Goal: Task Accomplishment & Management: Manage account settings

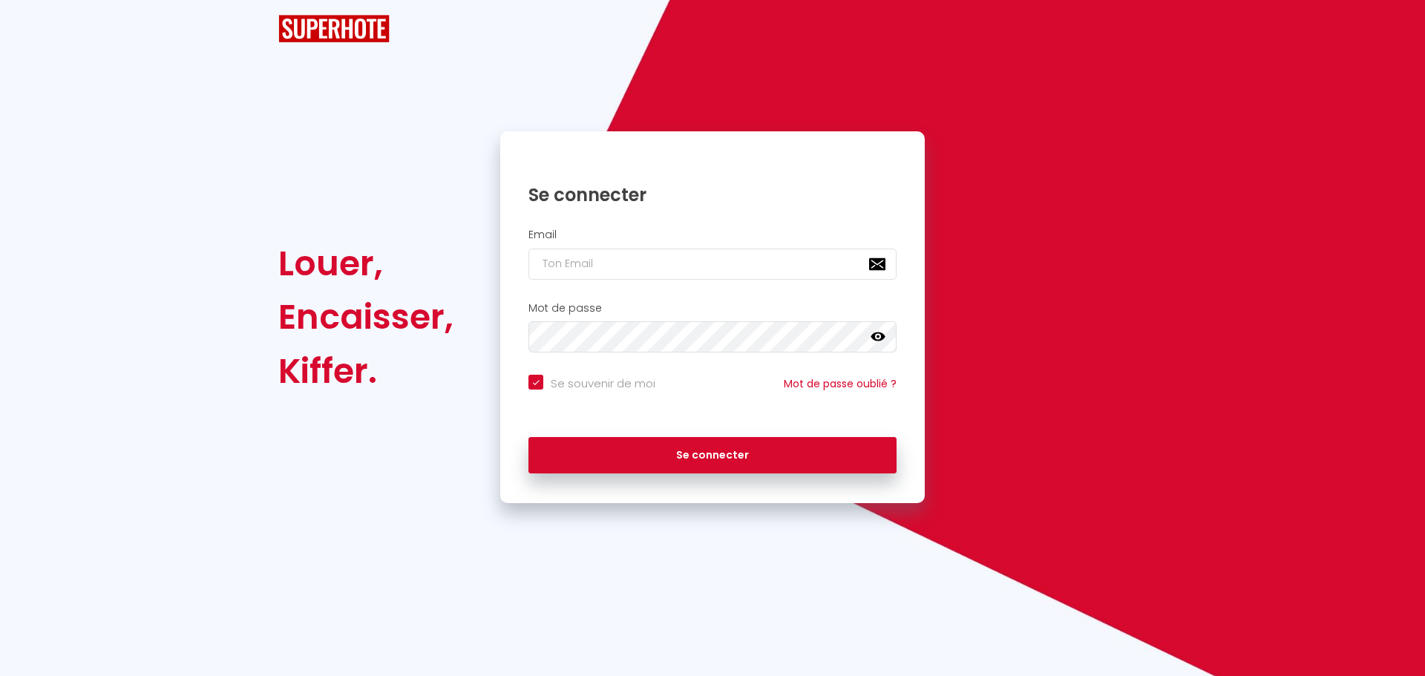
checkbox input "true"
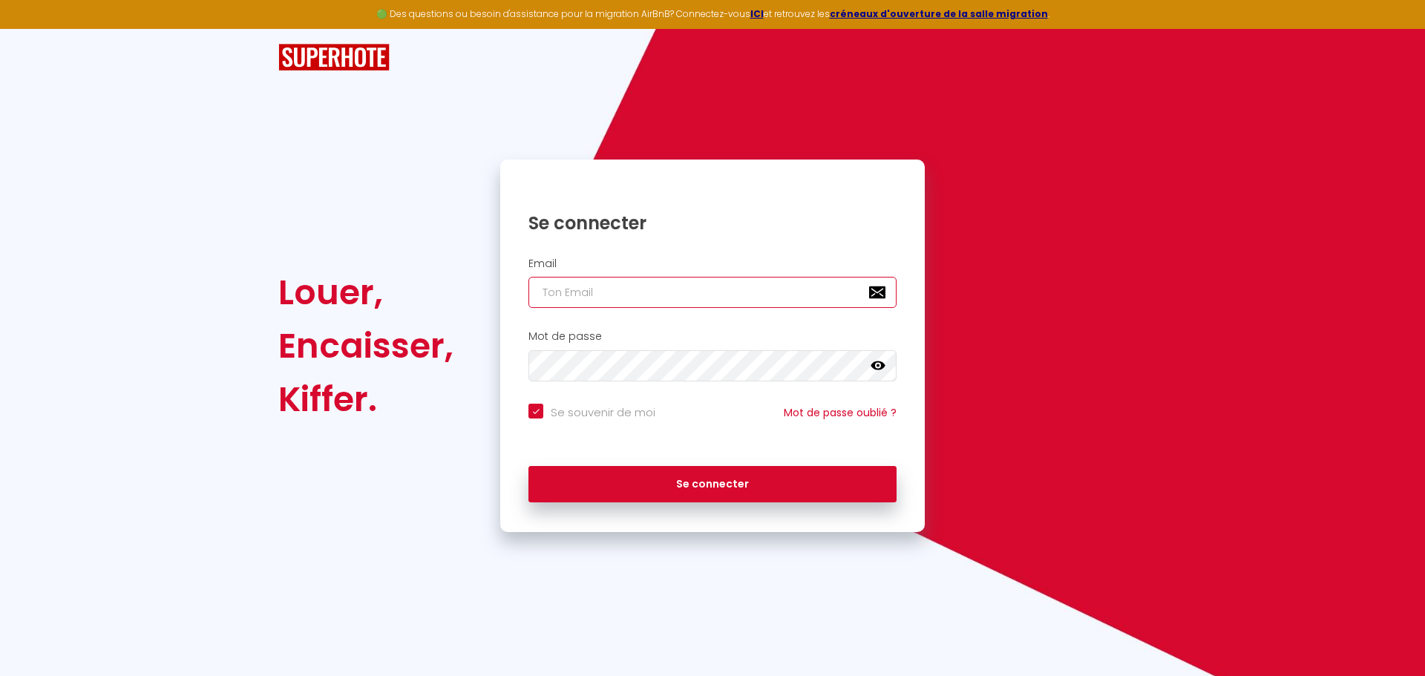
click at [632, 288] on input "email" at bounding box center [712, 292] width 368 height 31
type input "r"
checkbox input "true"
type input "ro"
checkbox input "true"
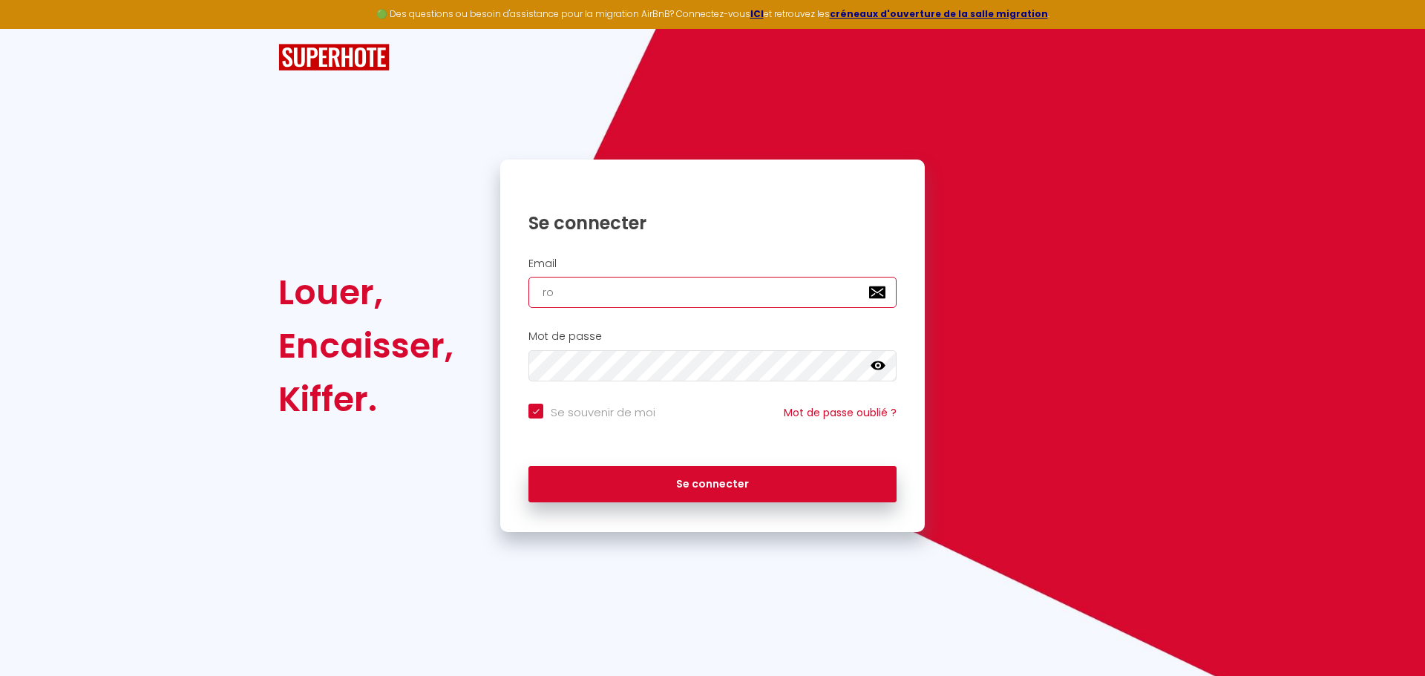
type input "roo"
checkbox input "true"
type input "room"
checkbox input "true"
type input "[EMAIL_ADDRESS][DOMAIN_NAME]"
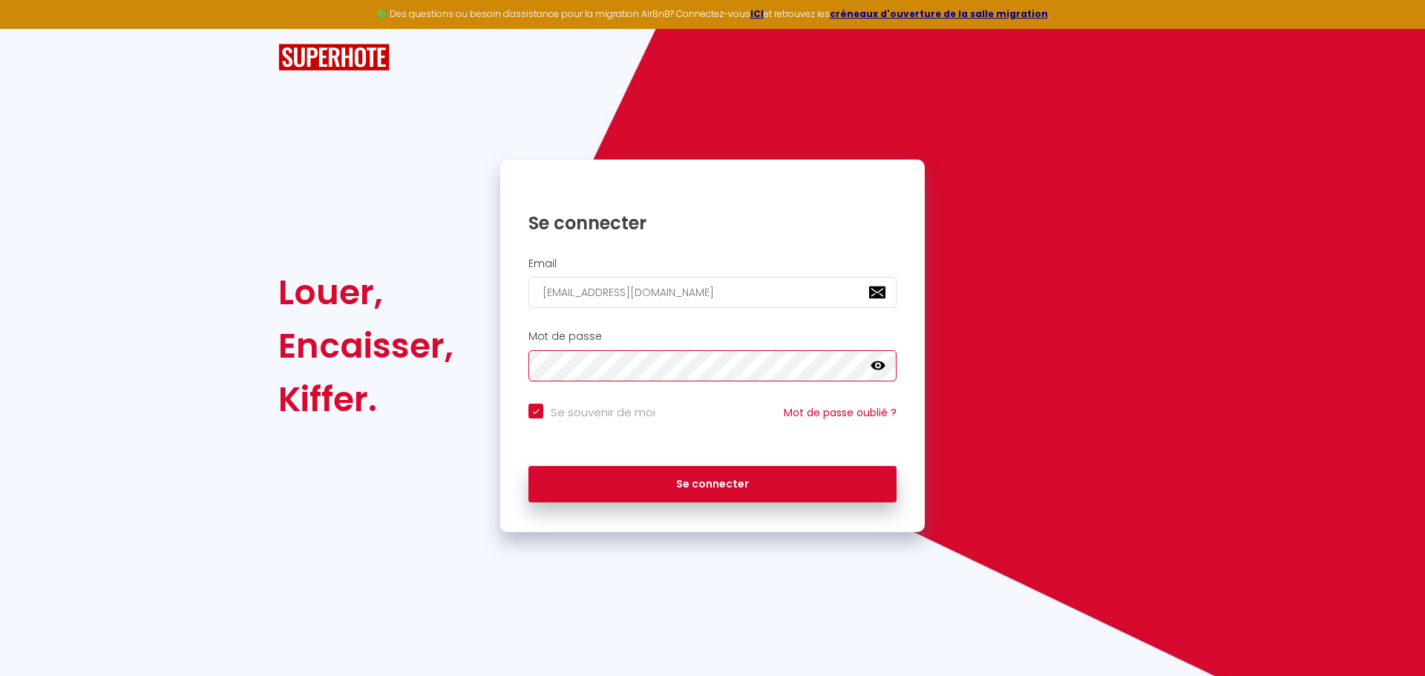
click at [528, 466] on button "Se connecter" at bounding box center [712, 484] width 368 height 37
checkbox input "true"
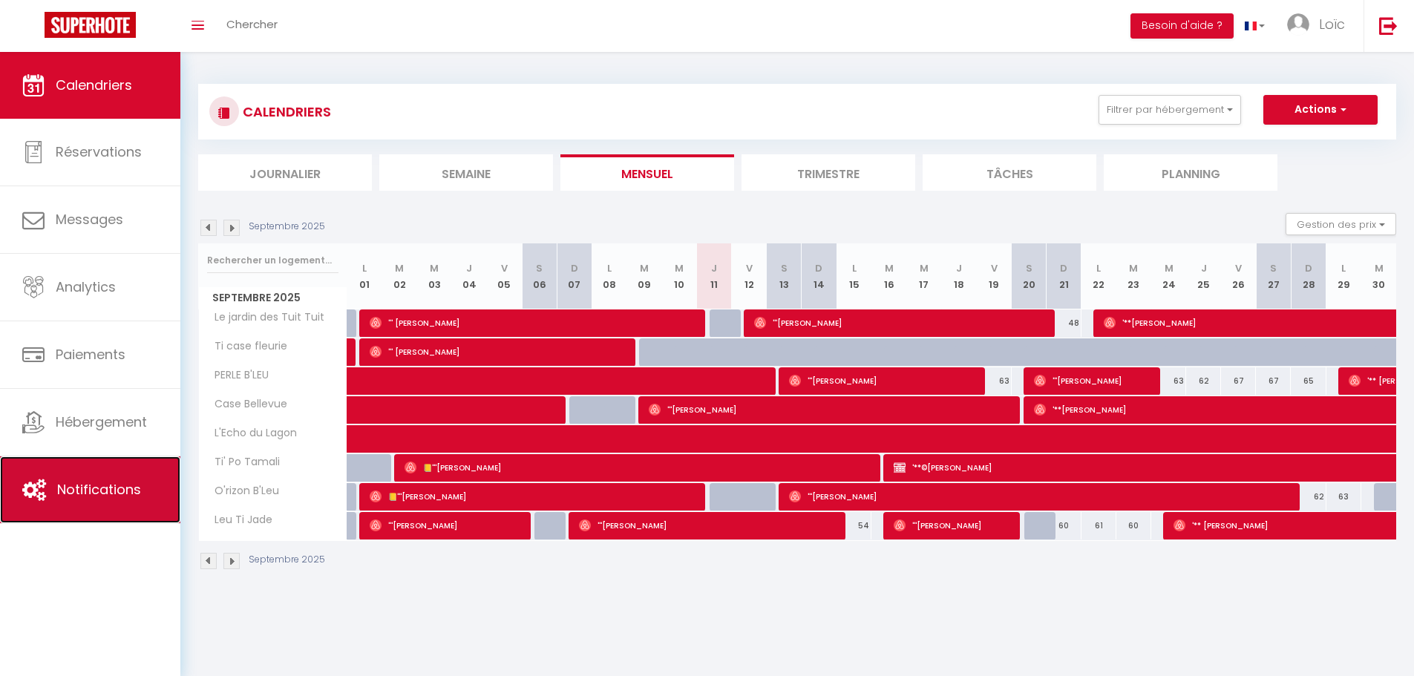
click at [99, 482] on span "Notifications" at bounding box center [99, 489] width 84 height 19
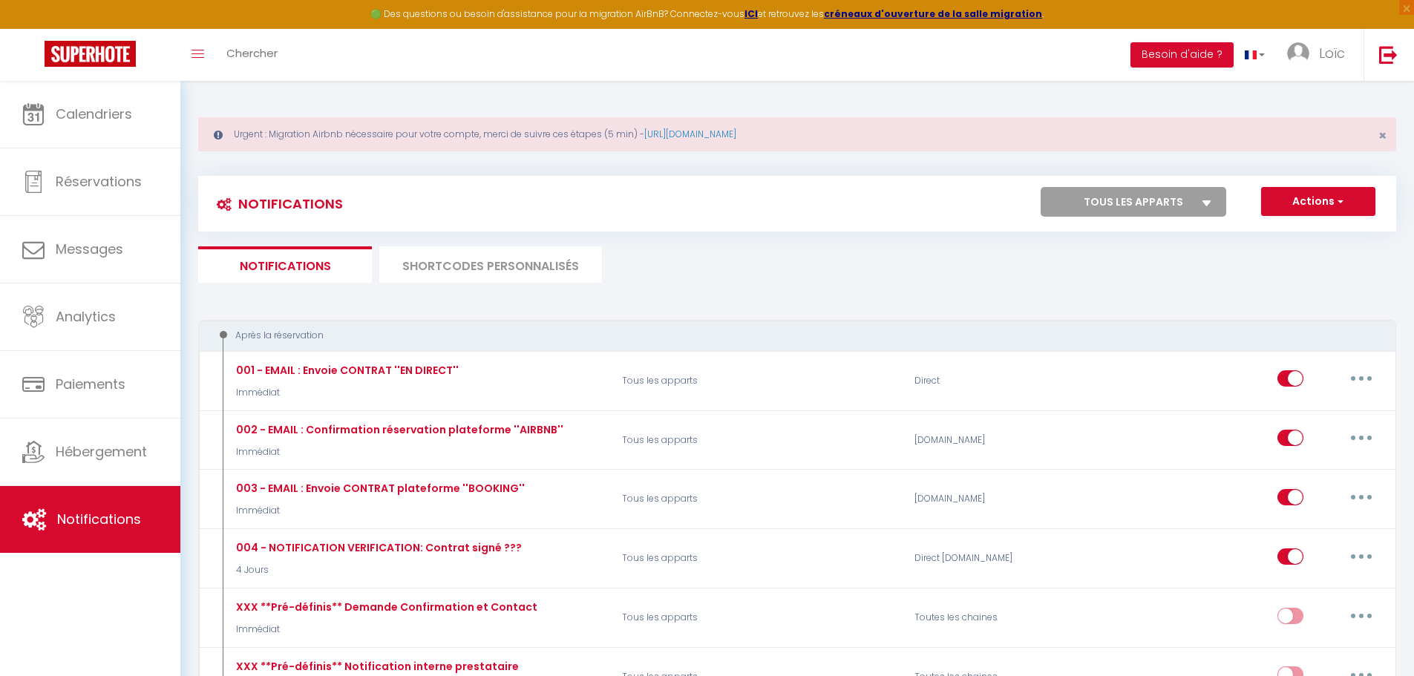
click at [479, 250] on li "SHORTCODES PERSONNALISÉS" at bounding box center [490, 264] width 223 height 36
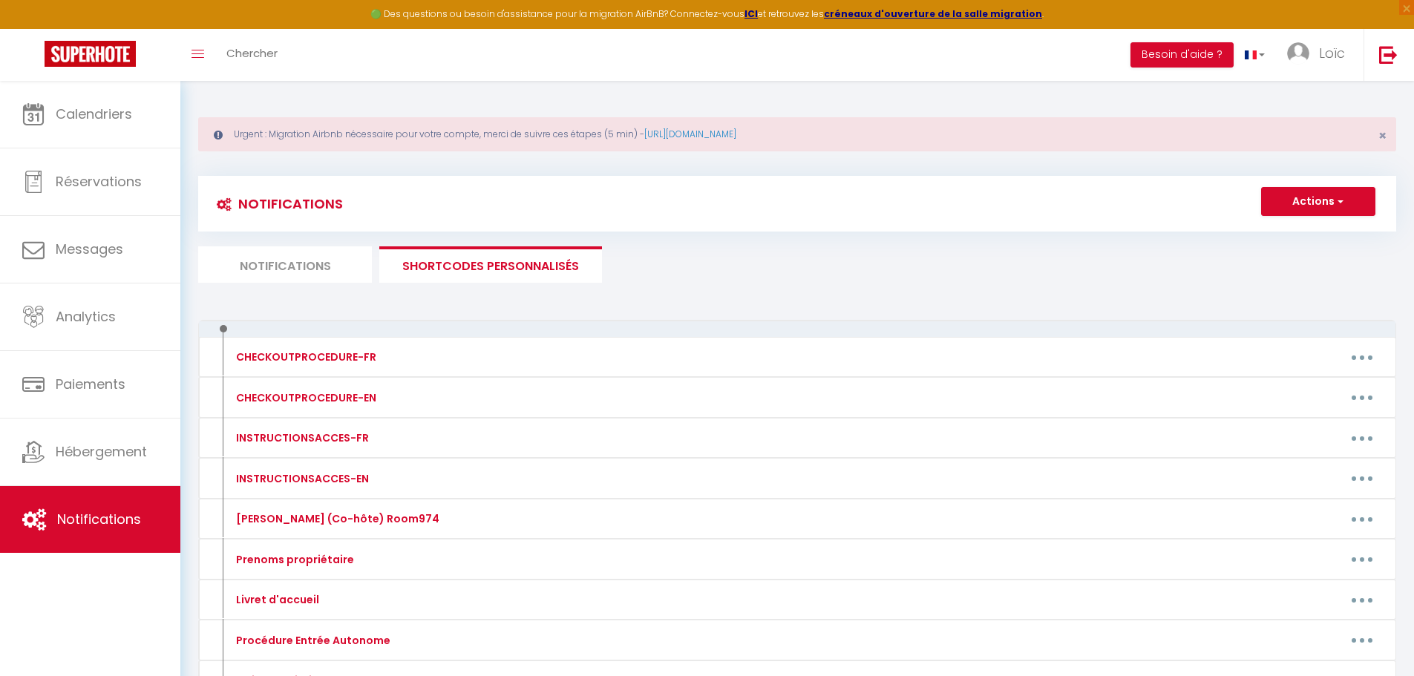
click at [336, 263] on li "Notifications" at bounding box center [285, 264] width 174 height 36
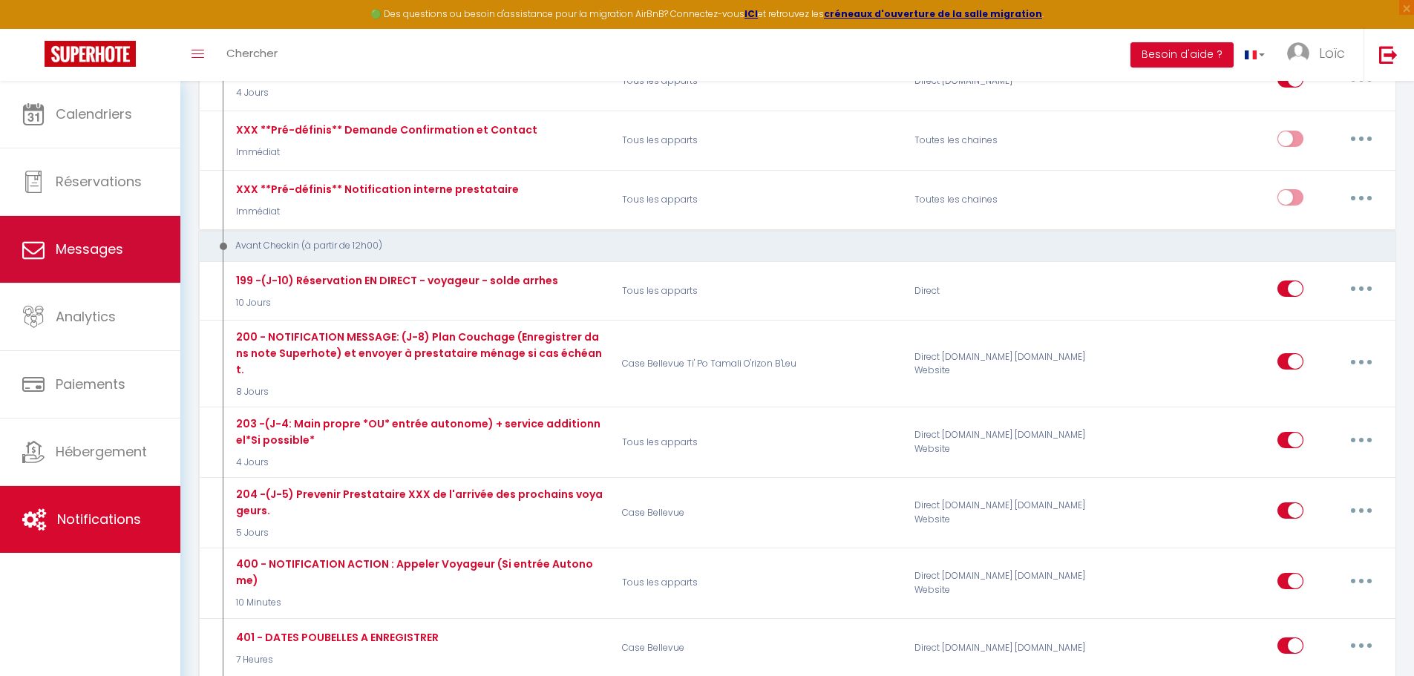
scroll to position [223, 0]
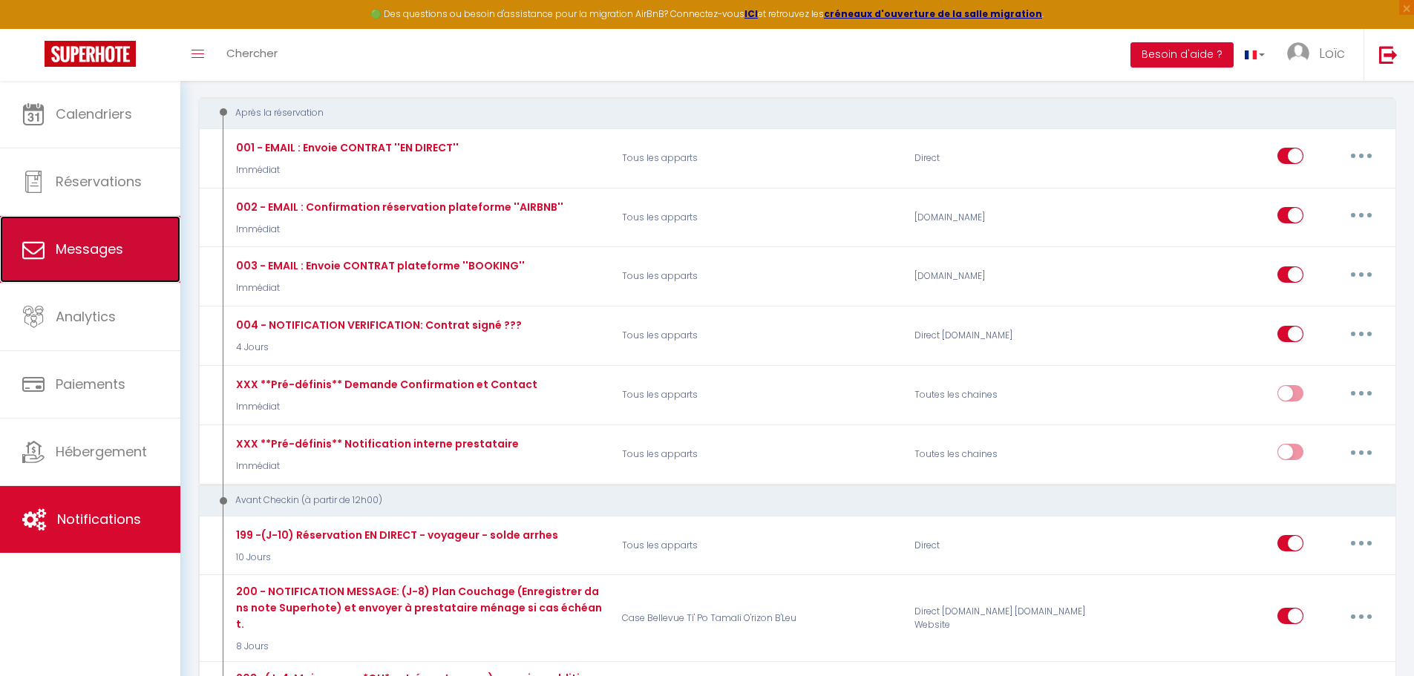
click at [129, 228] on link "Messages" at bounding box center [90, 249] width 180 height 67
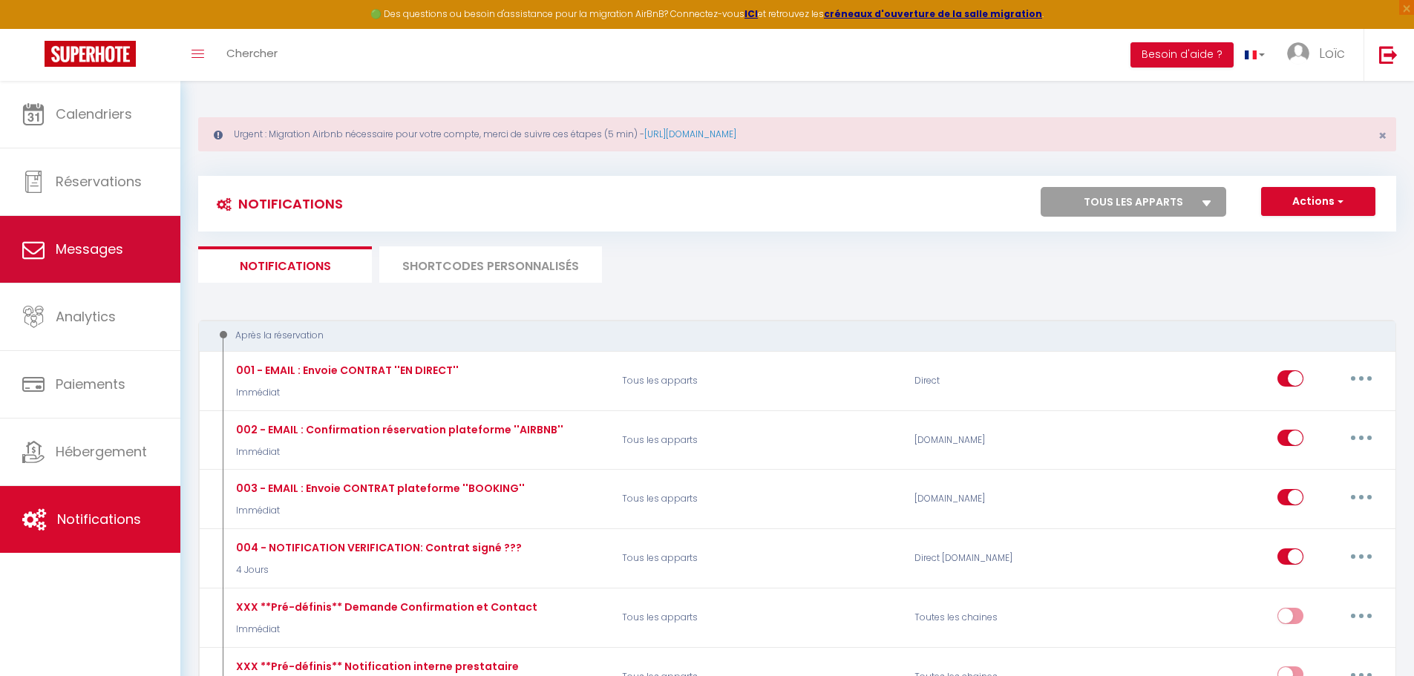
select select "message"
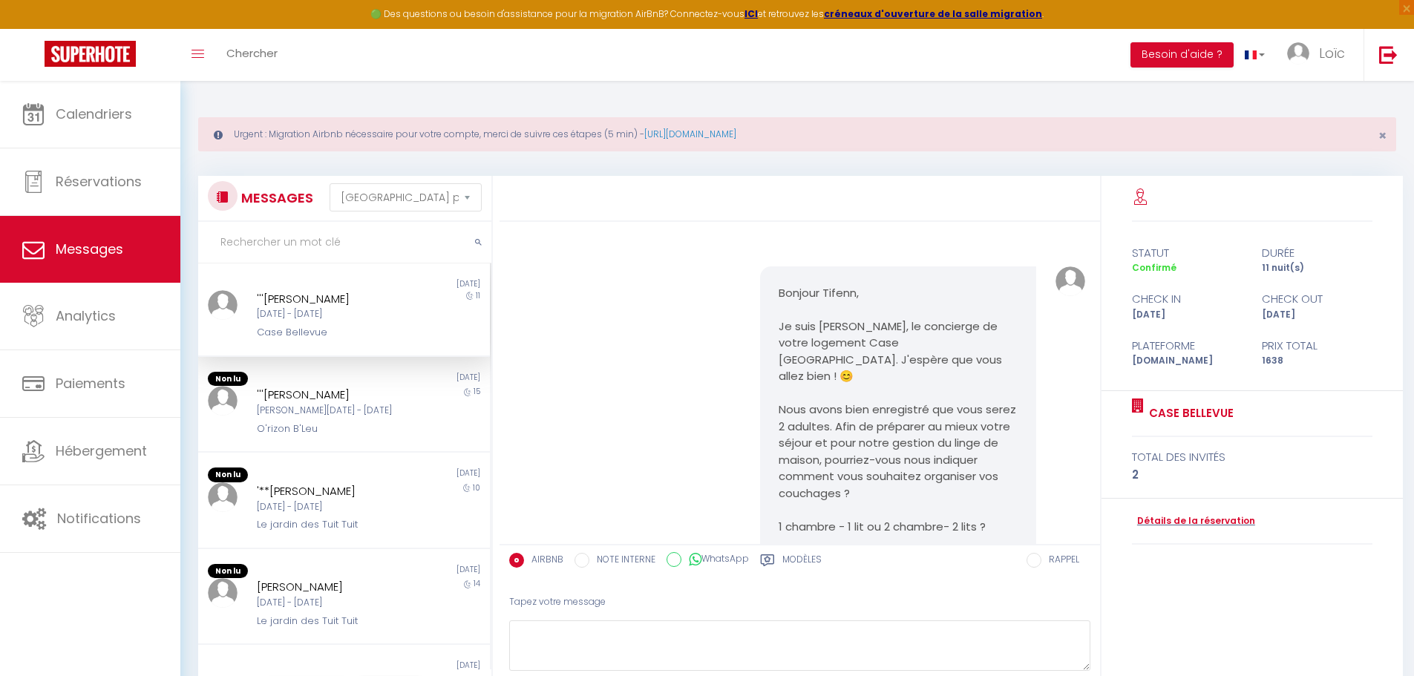
scroll to position [3589, 0]
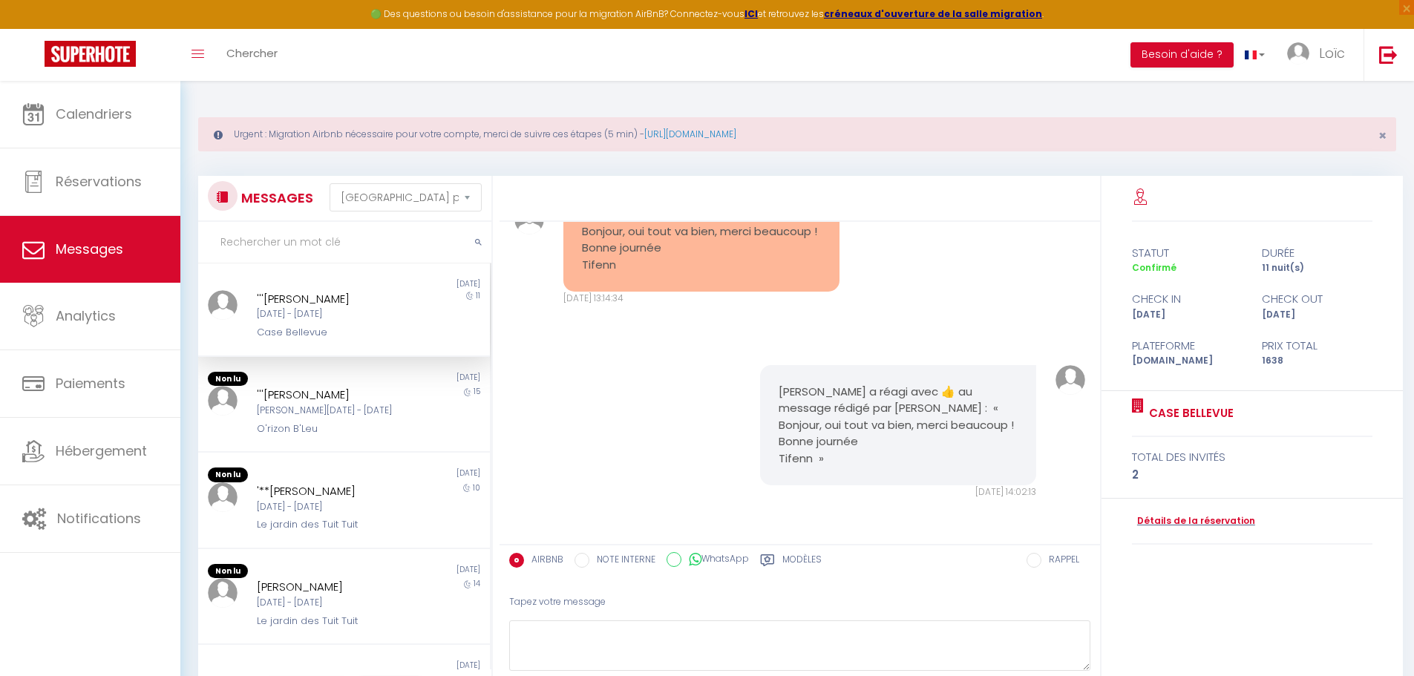
click at [802, 562] on label "Modèles" at bounding box center [801, 562] width 39 height 19
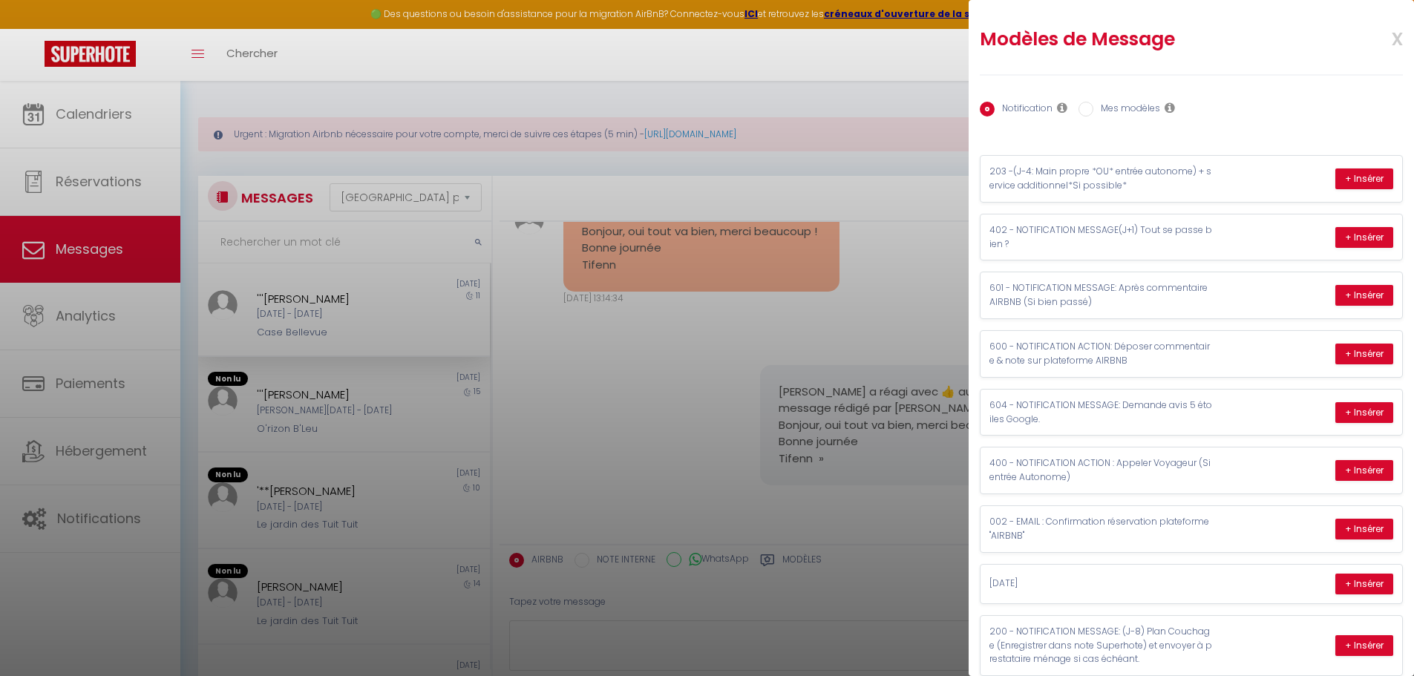
click at [1087, 108] on input "Mes modèles" at bounding box center [1085, 109] width 15 height 15
radio input "true"
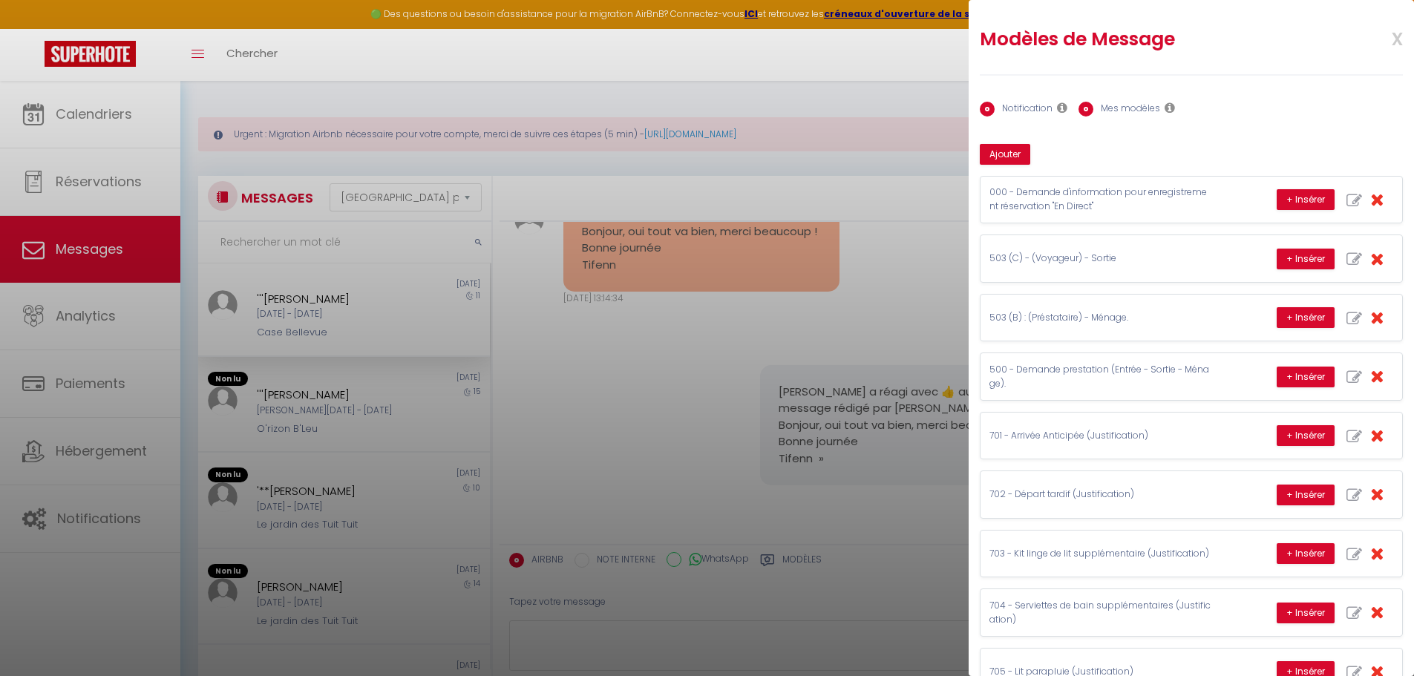
radio input "false"
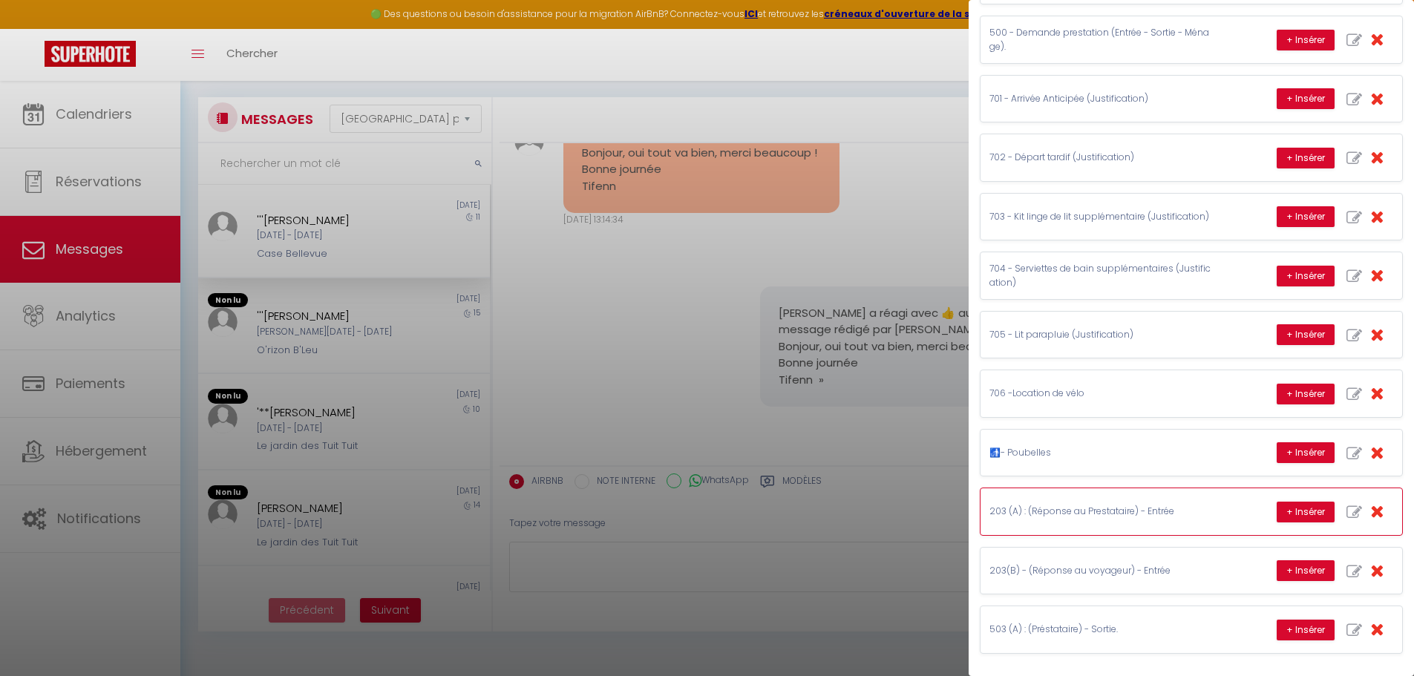
scroll to position [81, 0]
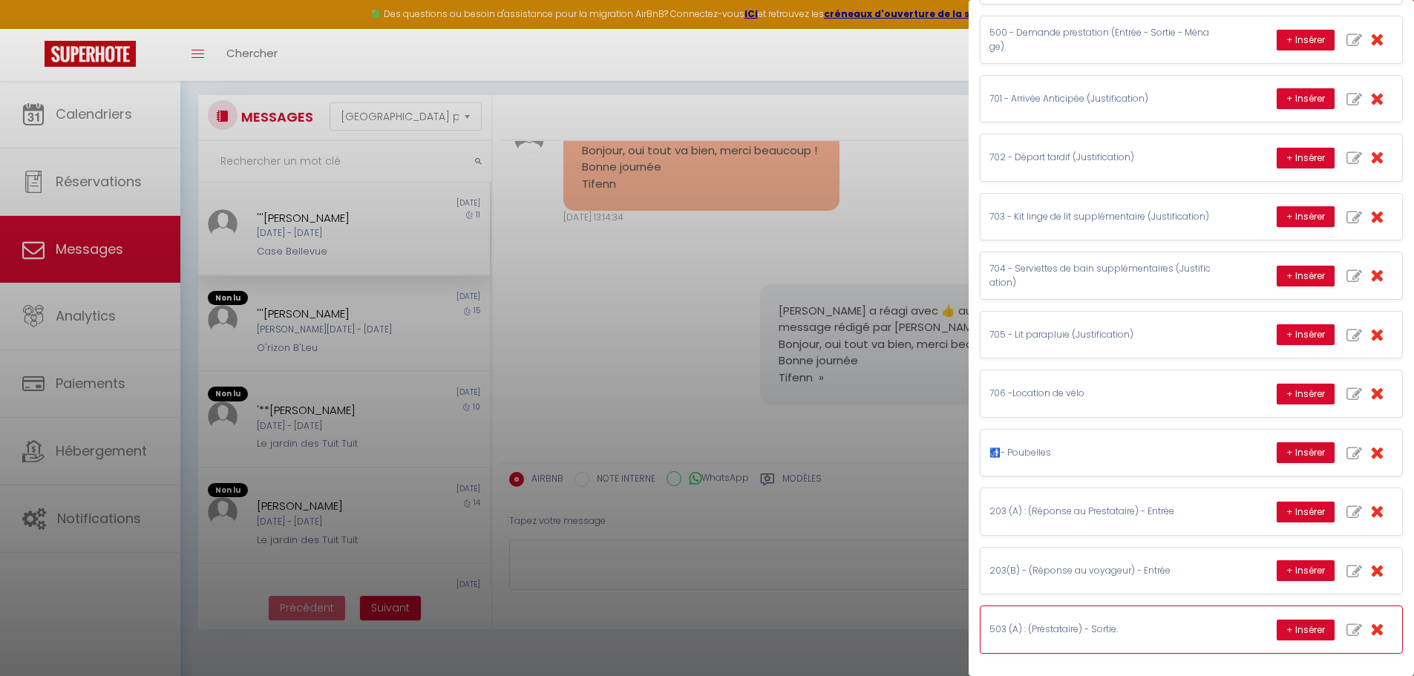
click at [1346, 632] on icon "button" at bounding box center [1354, 631] width 16 height 16
type input "503 (A) : (Préstataire) - Sortie."
type textarea "*RAPPEL Automatique : SORTIE VOYAGEUR DU ❓❓/❓❓/❓❓ chez [RENTAL:NAME]*. 🔑 *Sorti…"
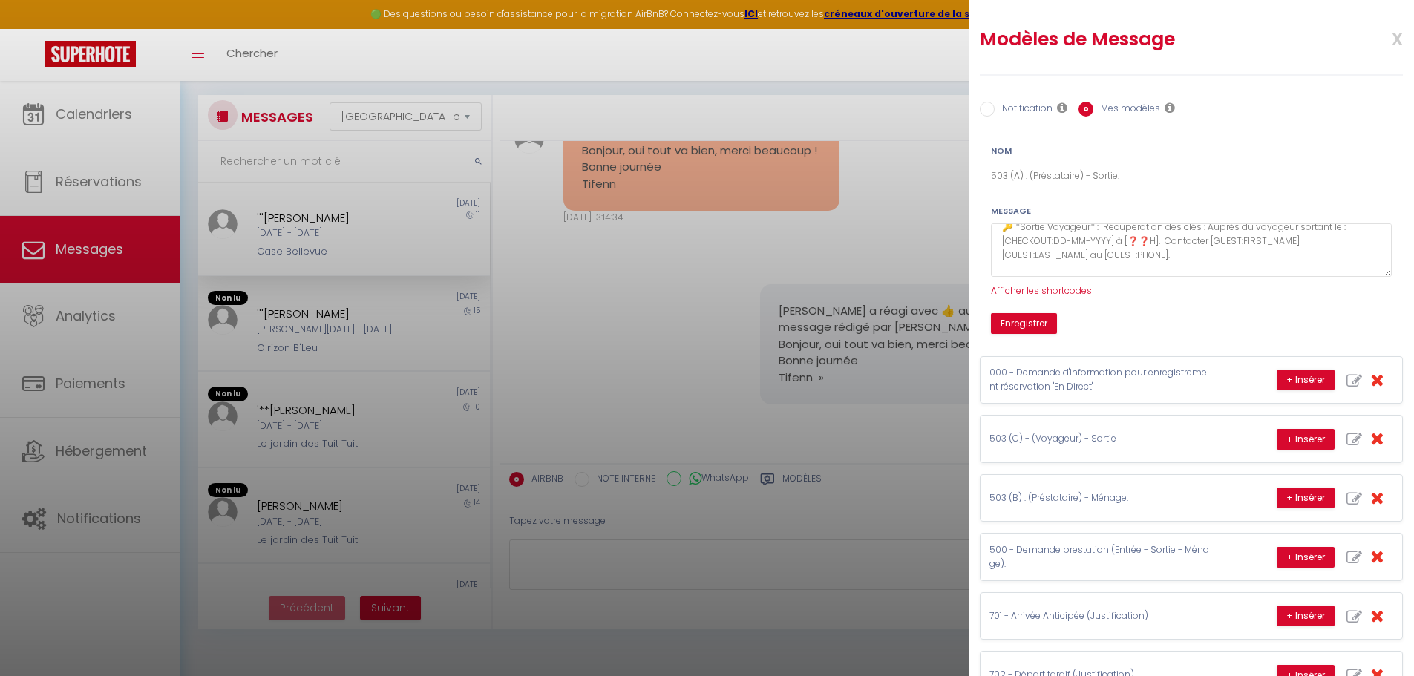
scroll to position [0, 0]
click at [1023, 327] on button "Enregistrer" at bounding box center [1024, 323] width 66 height 21
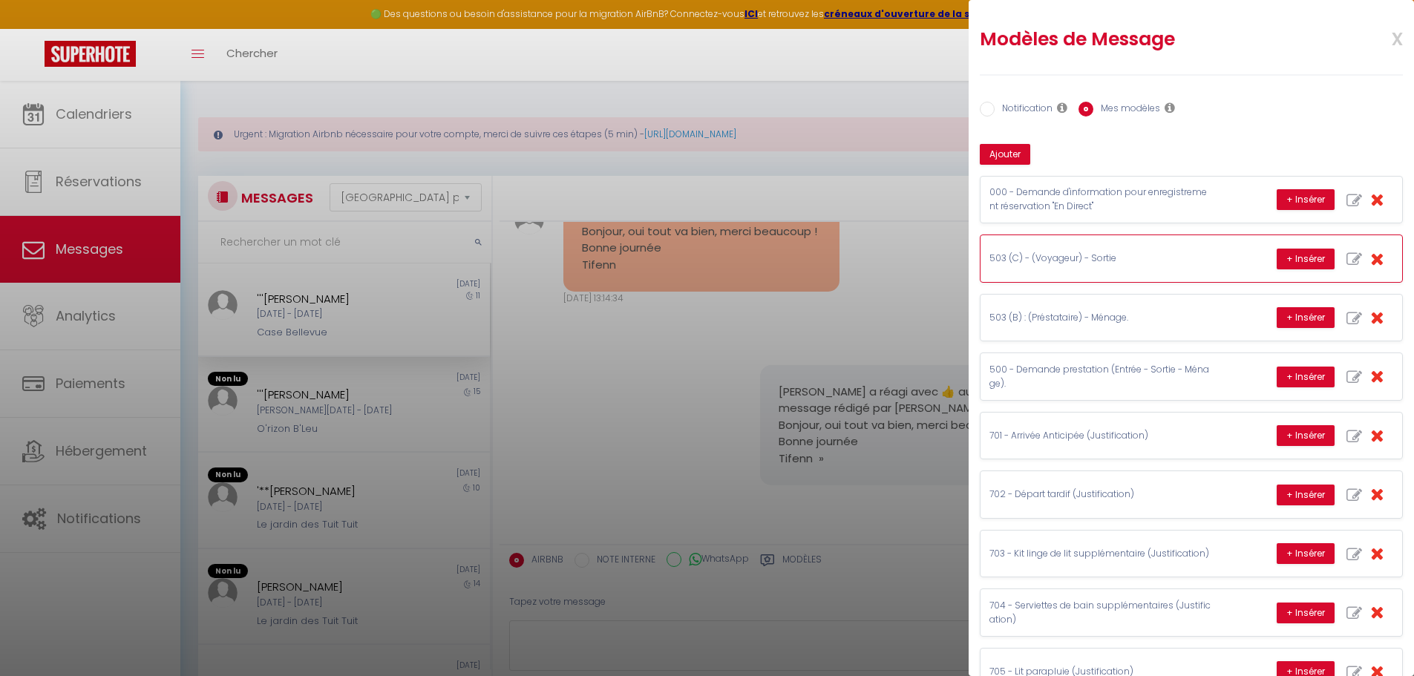
click at [1346, 258] on icon "button" at bounding box center [1354, 260] width 16 height 16
type input "503 (C) - (Voyageur) - Sortie"
type textarea "---------------------CLE MAIN PROPRE---------------------- [GUEST:FIRST_NAME], …"
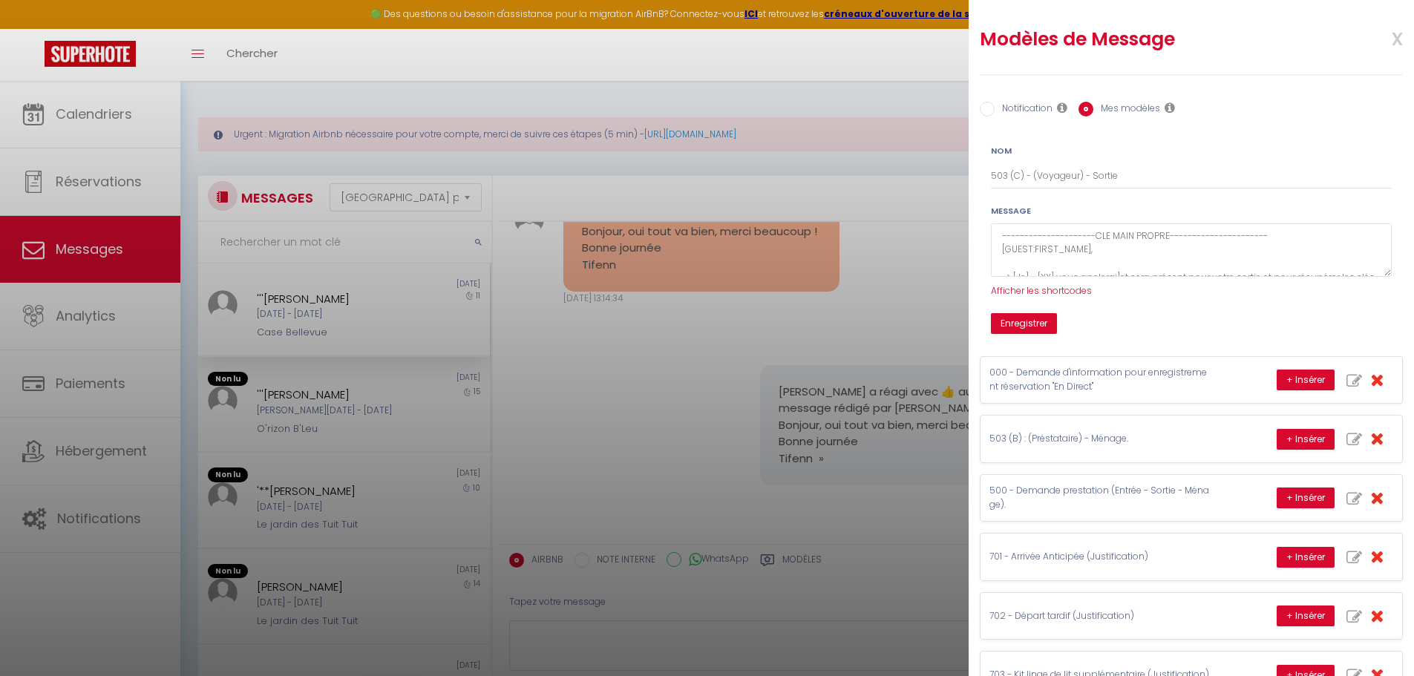
drag, startPoint x: 1375, startPoint y: 269, endPoint x: 1380, endPoint y: 284, distance: 16.4
click at [1378, 277] on textarea "---------------------CLE MAIN PROPRE---------------------- [GUEST:FIRST_NAME], …" at bounding box center [1191, 250] width 401 height 54
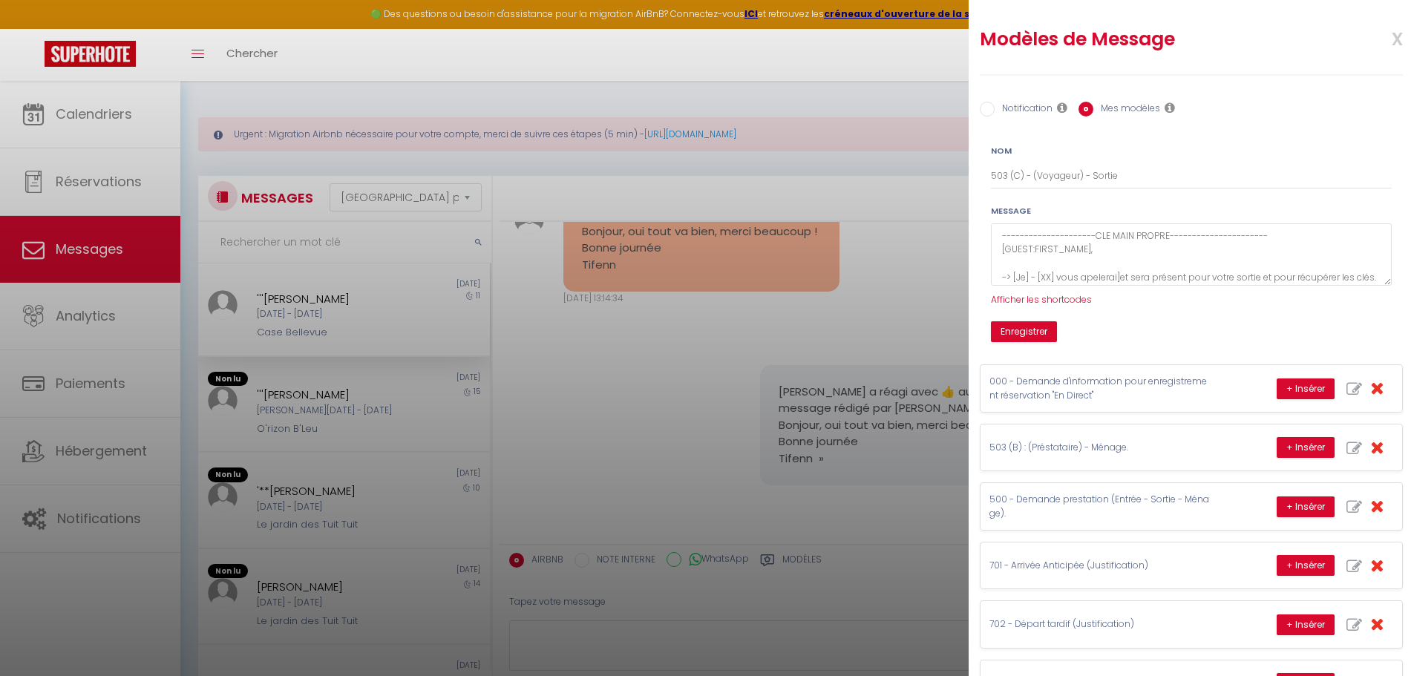
drag, startPoint x: 1403, startPoint y: 385, endPoint x: 1417, endPoint y: 524, distance: 139.5
click at [1414, 524] on html "🟢 Des questions ou besoin d'assistance pour la migration AirBnB? Connectez-vous…" at bounding box center [707, 338] width 1414 height 676
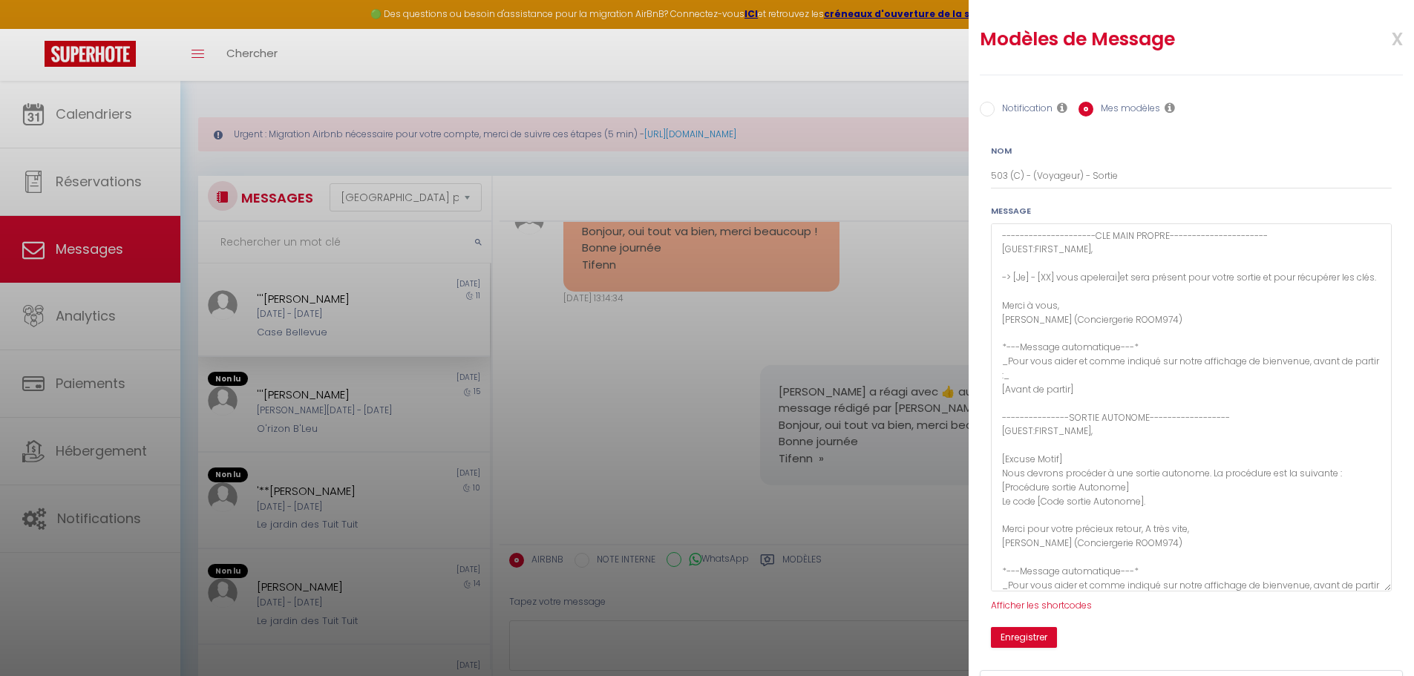
drag, startPoint x: 1376, startPoint y: 278, endPoint x: 1404, endPoint y: 583, distance: 307.0
click at [1404, 583] on div "Modèles de Message x Notification Mes modèles Nom 503 (C) - (Voyageur) - Sortie…" at bounding box center [1191, 338] width 445 height 676
click at [1265, 426] on textarea "---------------------CLE MAIN PROPRE---------------------- [GUEST:FIRST_NAME], …" at bounding box center [1191, 407] width 401 height 368
click at [1025, 632] on button "Enregistrer" at bounding box center [1024, 637] width 66 height 21
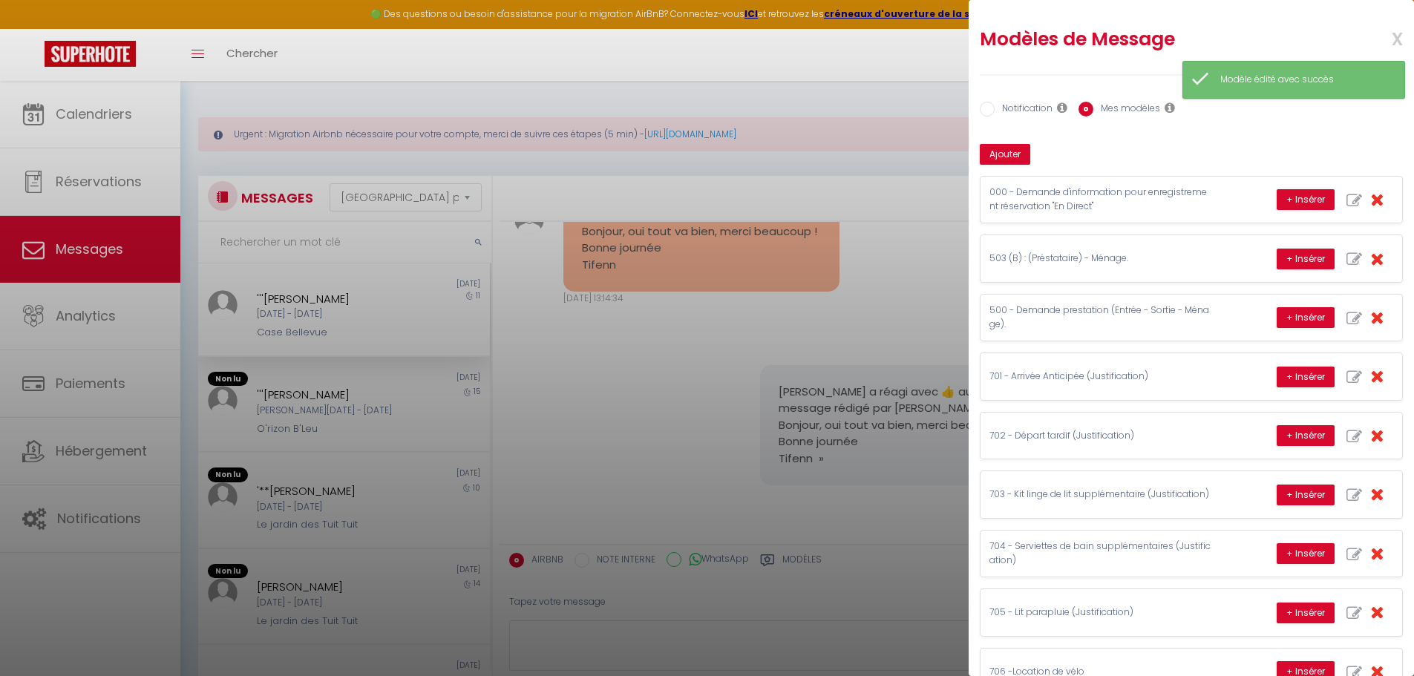
click at [91, 527] on div at bounding box center [707, 338] width 1414 height 676
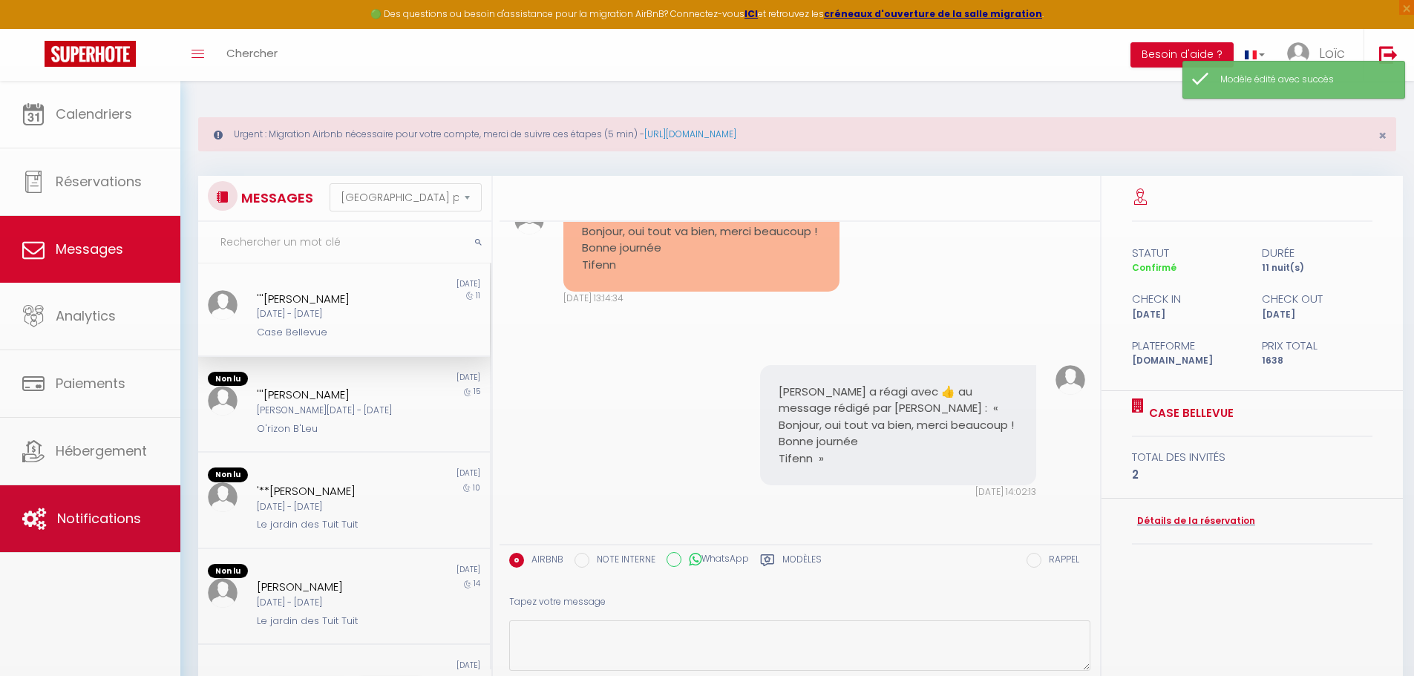
click at [92, 527] on body "🟢 Des questions ou besoin d'assistance pour la migration AirBnB? Connectez-vous…" at bounding box center [707, 419] width 1414 height 676
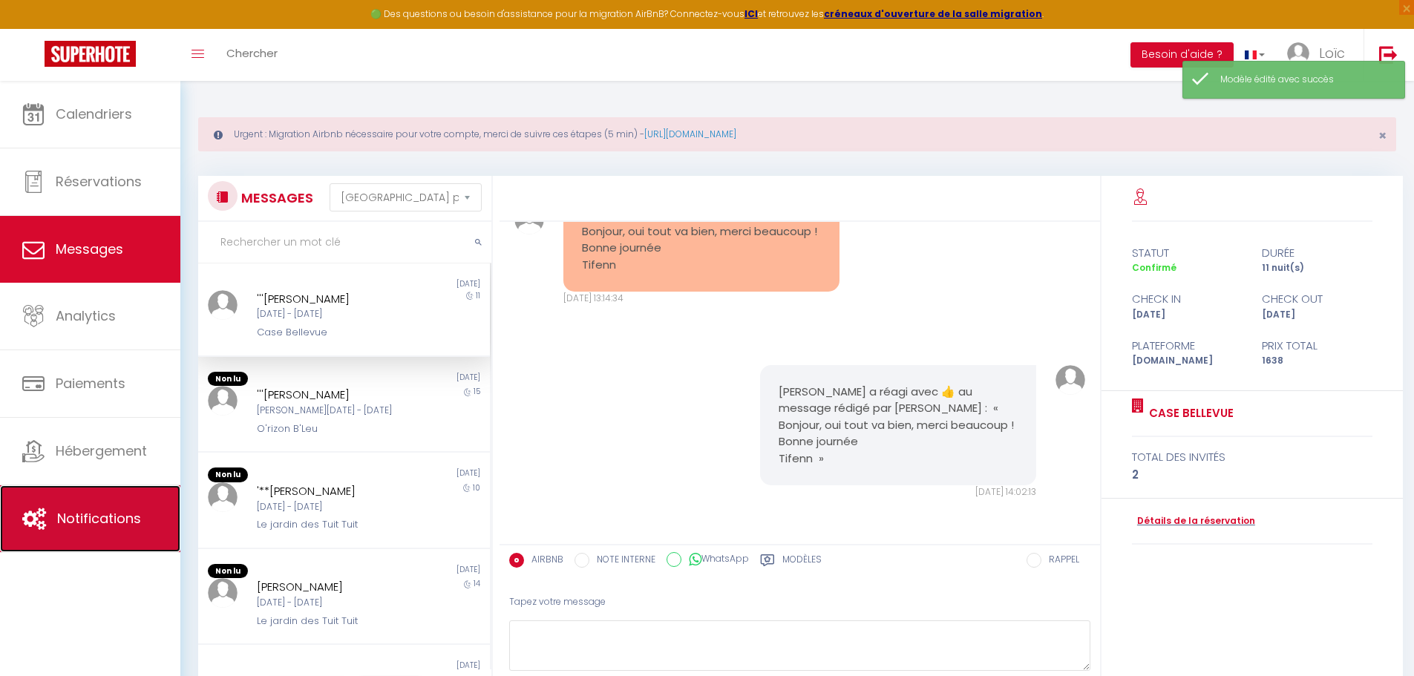
click at [128, 515] on span "Notifications" at bounding box center [99, 518] width 84 height 19
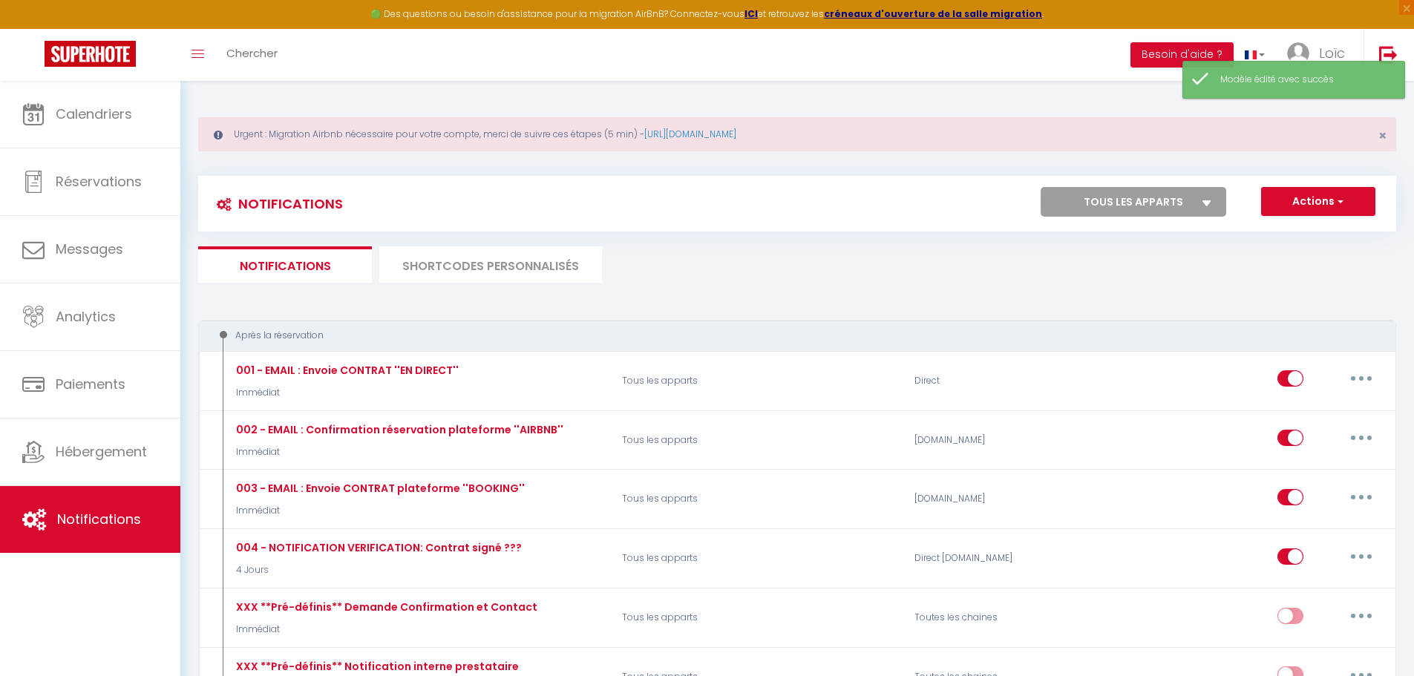
click at [439, 261] on li "SHORTCODES PERSONNALISÉS" at bounding box center [490, 264] width 223 height 36
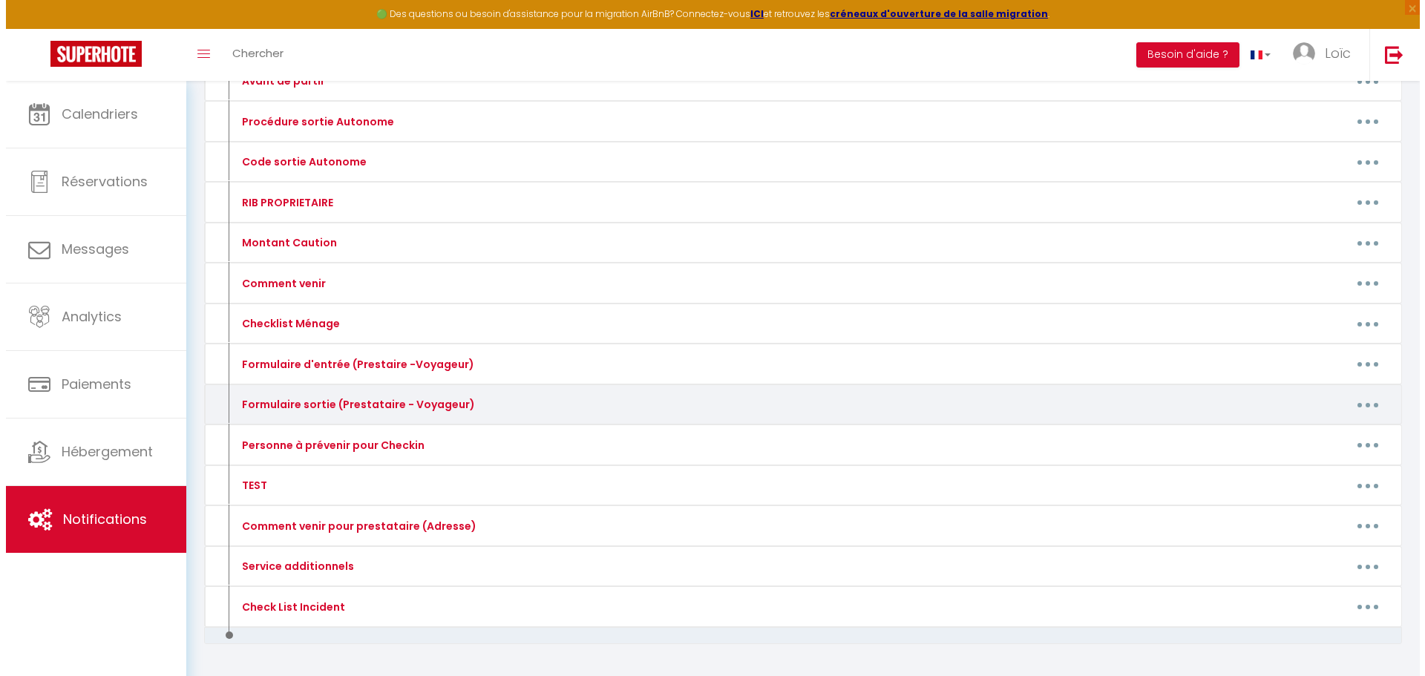
scroll to position [736, 0]
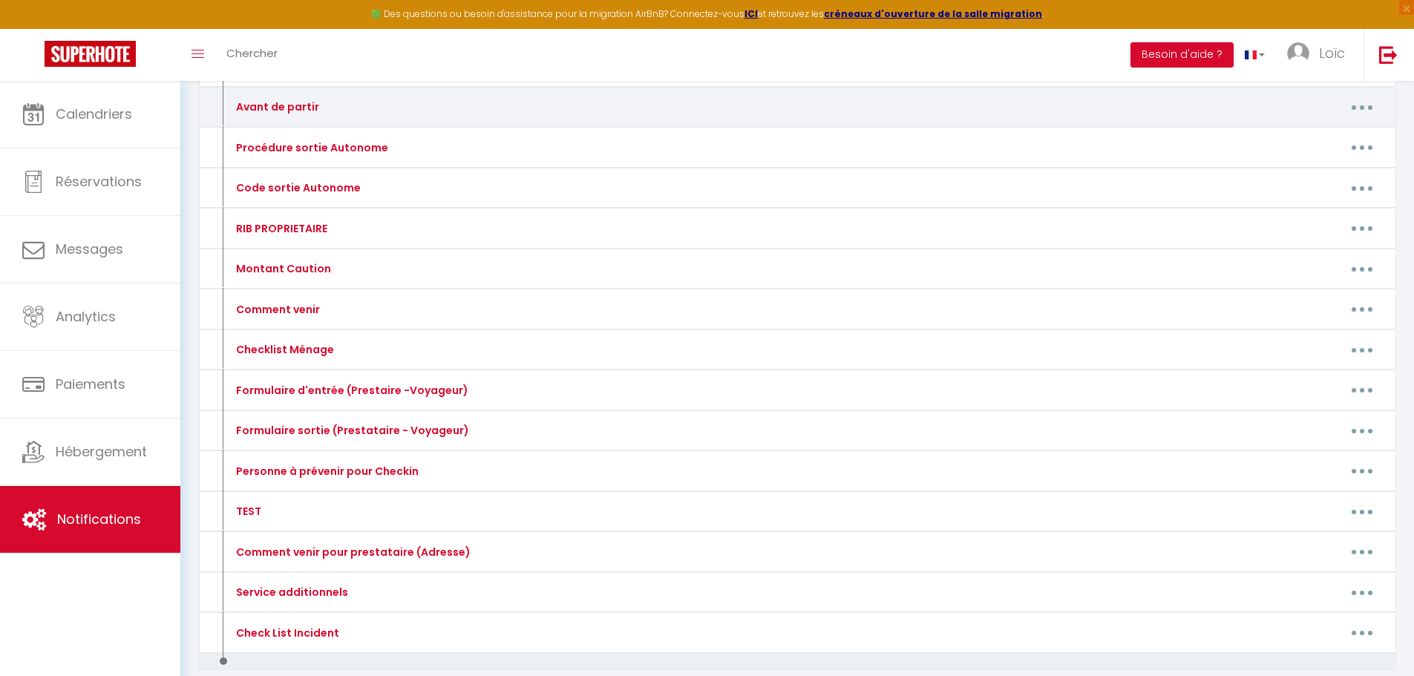
click at [350, 105] on div "Avant de partir" at bounding box center [369, 107] width 292 height 24
click at [1352, 110] on button "button" at bounding box center [1362, 107] width 42 height 24
click at [1301, 140] on link "Editer" at bounding box center [1323, 140] width 110 height 25
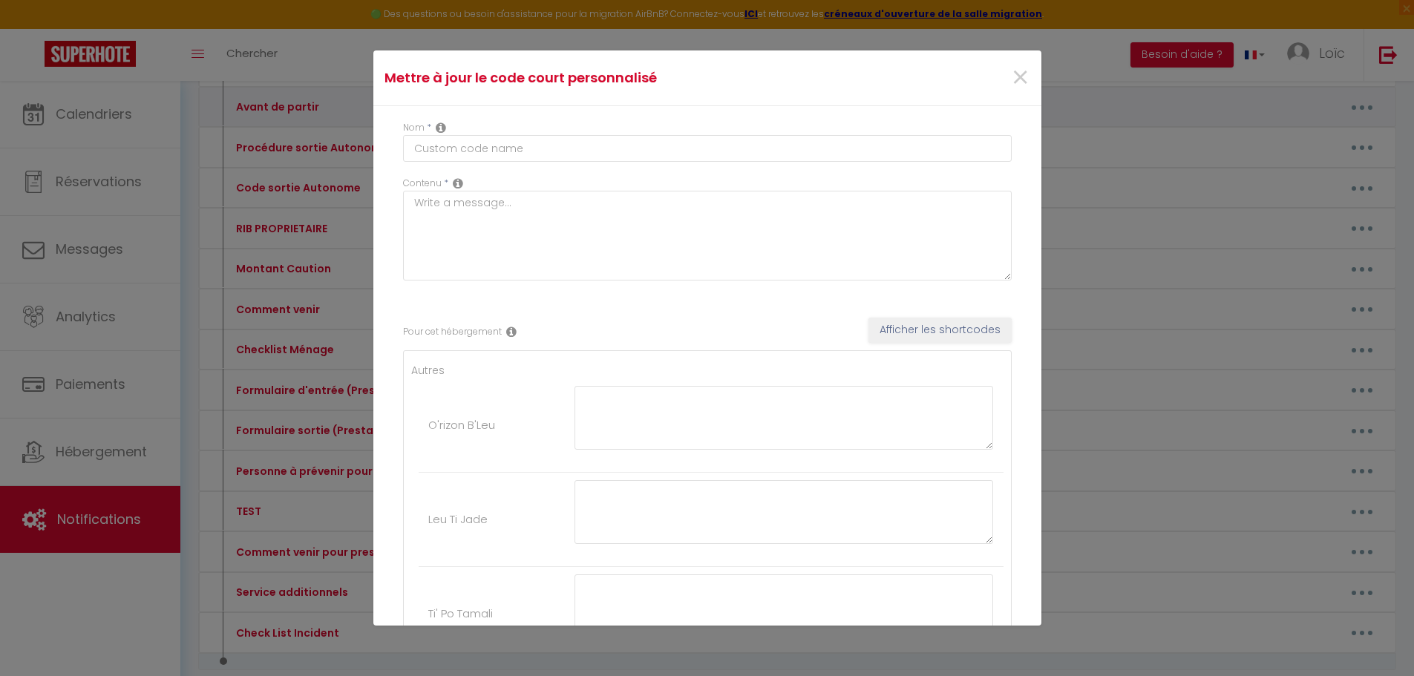
type input "Avant de partir"
type textarea "[Avant de partir]"
type textarea "- Merci d’éteindre les lumières. - Merci d’éteindre le brasseurs d’air et le ve…"
type textarea "- Merci d’éteindre les lumières. - Merci d’éteindre la climatisation. - Merci d…"
type textarea "-Merci d’éteindre les lumières. -Merci d’éteindre la climatisation. -Merci de j…"
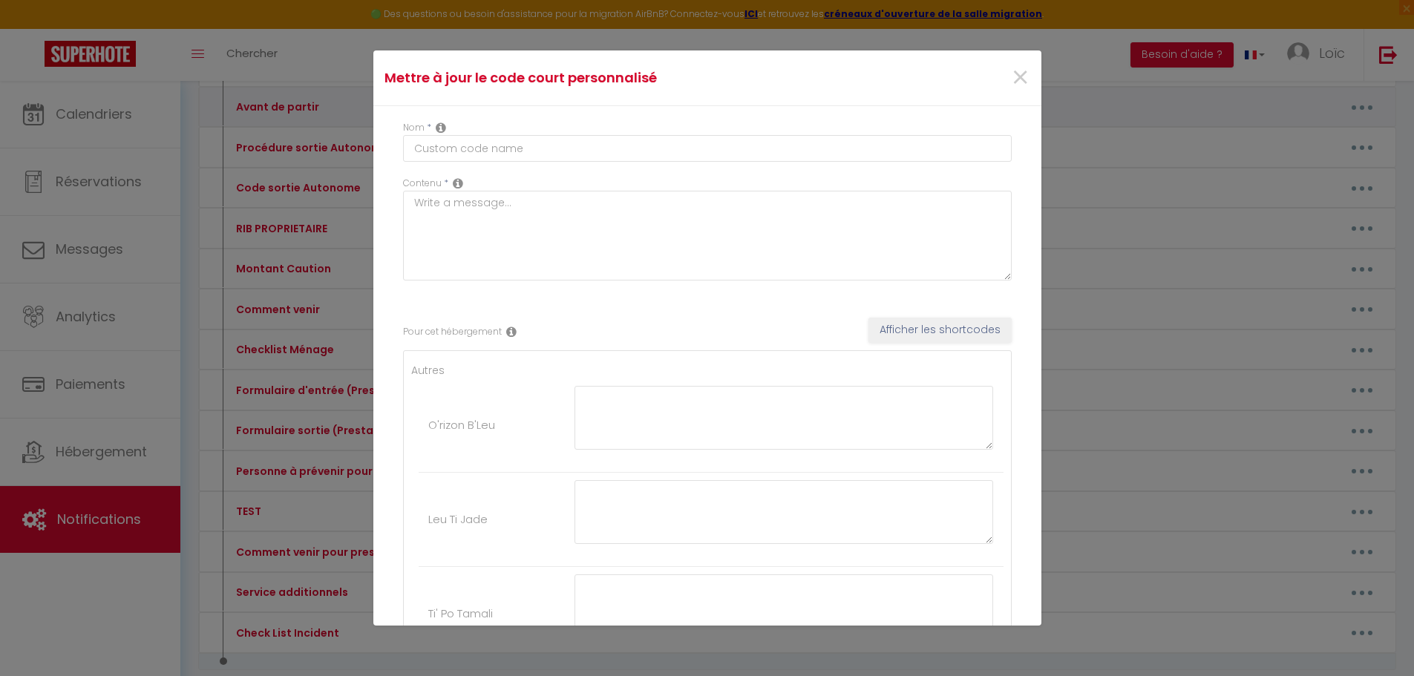
type textarea "- Merci d’éteindre les lumières. - Merci d’éteindre les brasseurs d’air. - Merc…"
type textarea "- Merci d’éteindre les lumières. - Merci d’éteindre la climatisation. - Merci d…"
type textarea "- Merci d’éteindre les lumières. - Merci d’éteindre les brasseurs d’air. - Merc…"
type textarea "- Merci d’éteindre les lumières. - Merci d’éteindre le brasseur d’air extérieur…"
type textarea "- Merci d’éteindre les lumières. - Merci d’éteindre les brasseurs d’air. - Merc…"
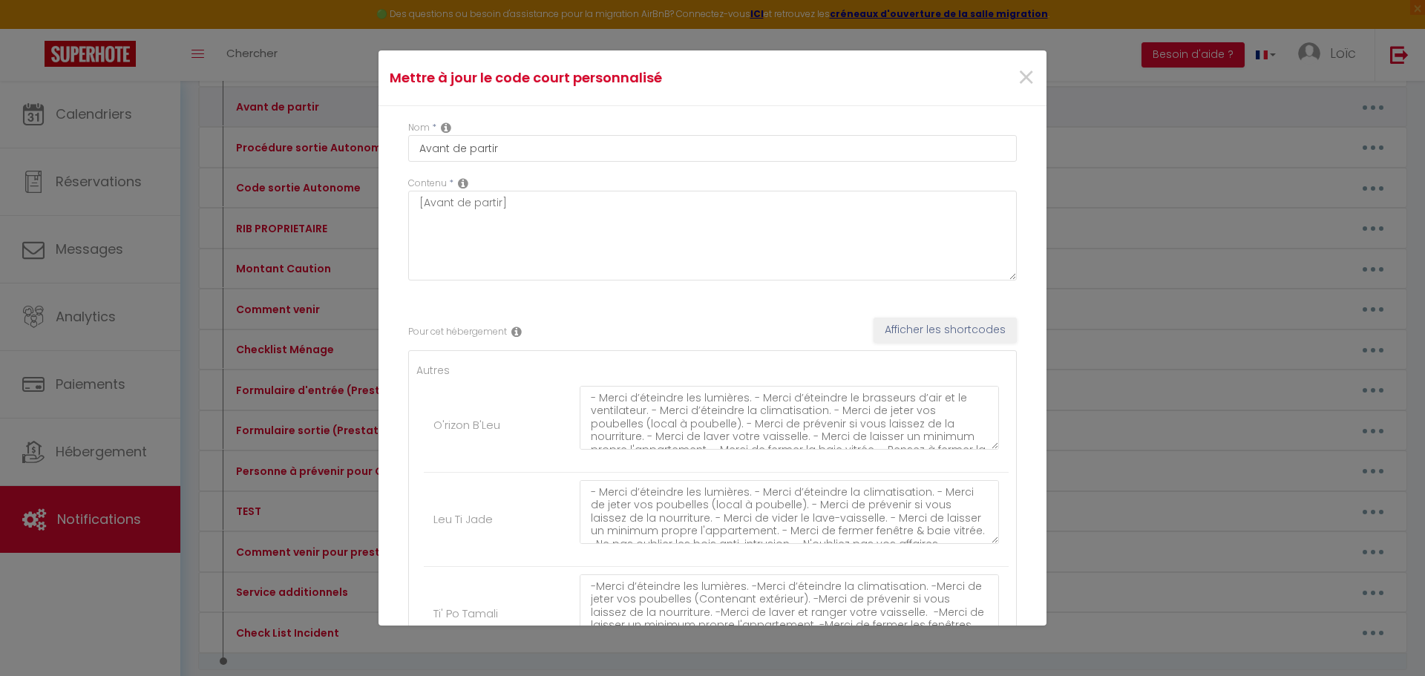
click at [1301, 140] on div "Mettre à jour le code court personnalisé × Nom * Avant de partir Contenu * [Ava…" at bounding box center [712, 338] width 1425 height 676
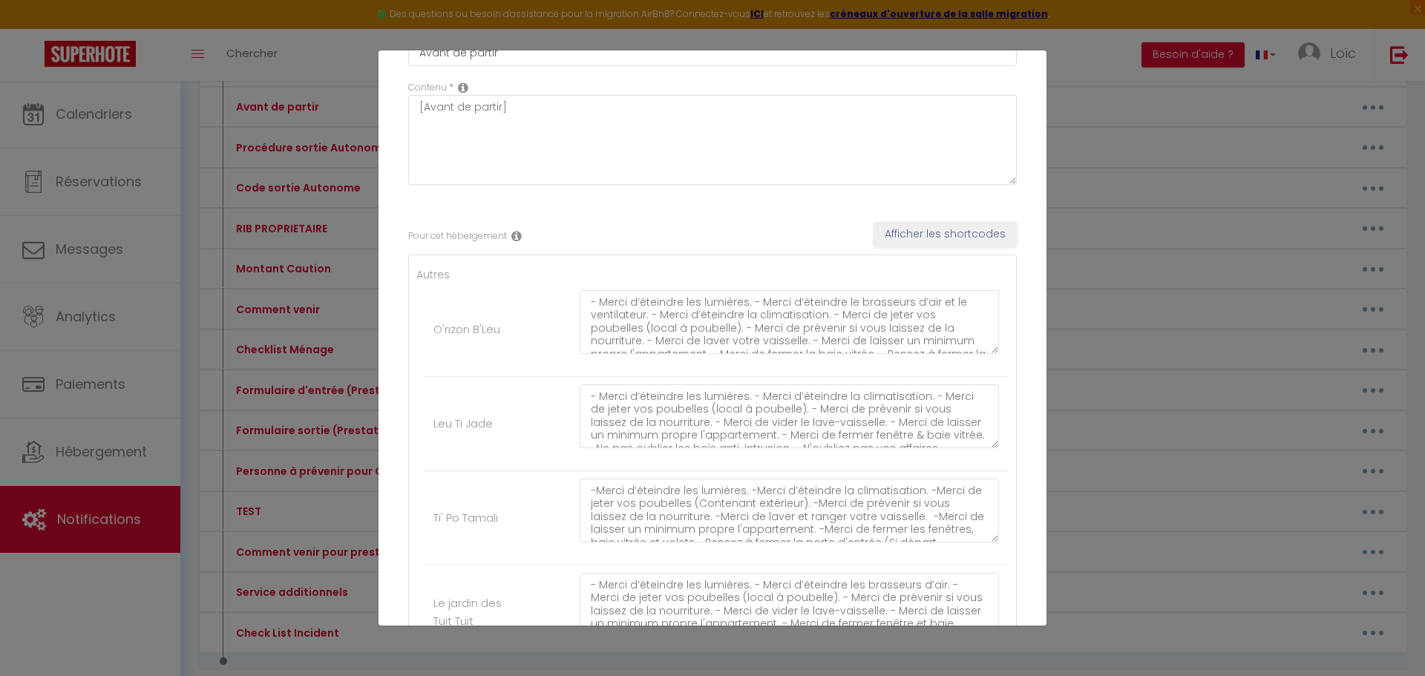
scroll to position [99, 0]
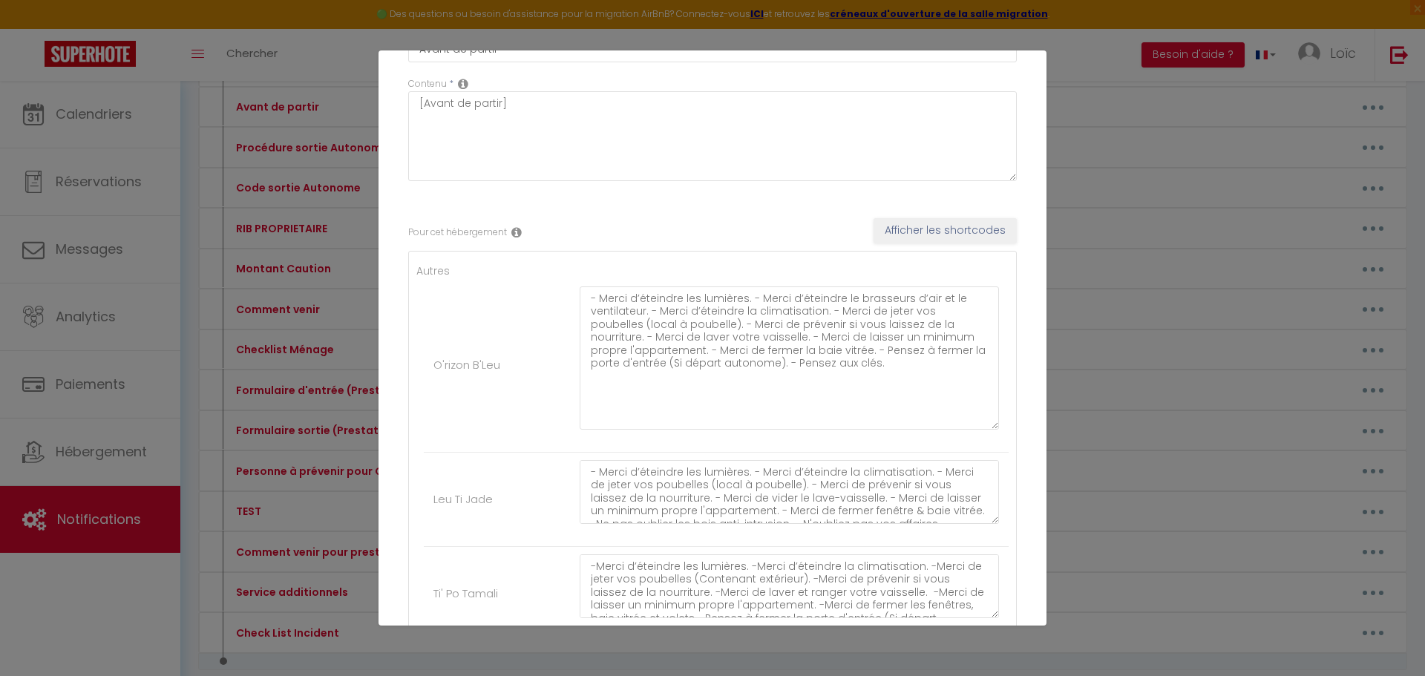
drag, startPoint x: 980, startPoint y: 347, endPoint x: 959, endPoint y: 422, distance: 78.7
click at [959, 422] on textarea "- Merci d’éteindre les lumières. - Merci d’éteindre le brasseurs d’air et le ve…" at bounding box center [789, 357] width 419 height 143
click at [848, 362] on textarea "- Merci d’éteindre les lumières. - Merci d’éteindre le brasseurs d’air et le ve…" at bounding box center [789, 356] width 419 height 140
click at [859, 366] on textarea "- Merci d’éteindre les lumières. - Merci d’éteindre le brasseurs d’air et le ve…" at bounding box center [789, 356] width 419 height 140
paste textarea "🙏😊"
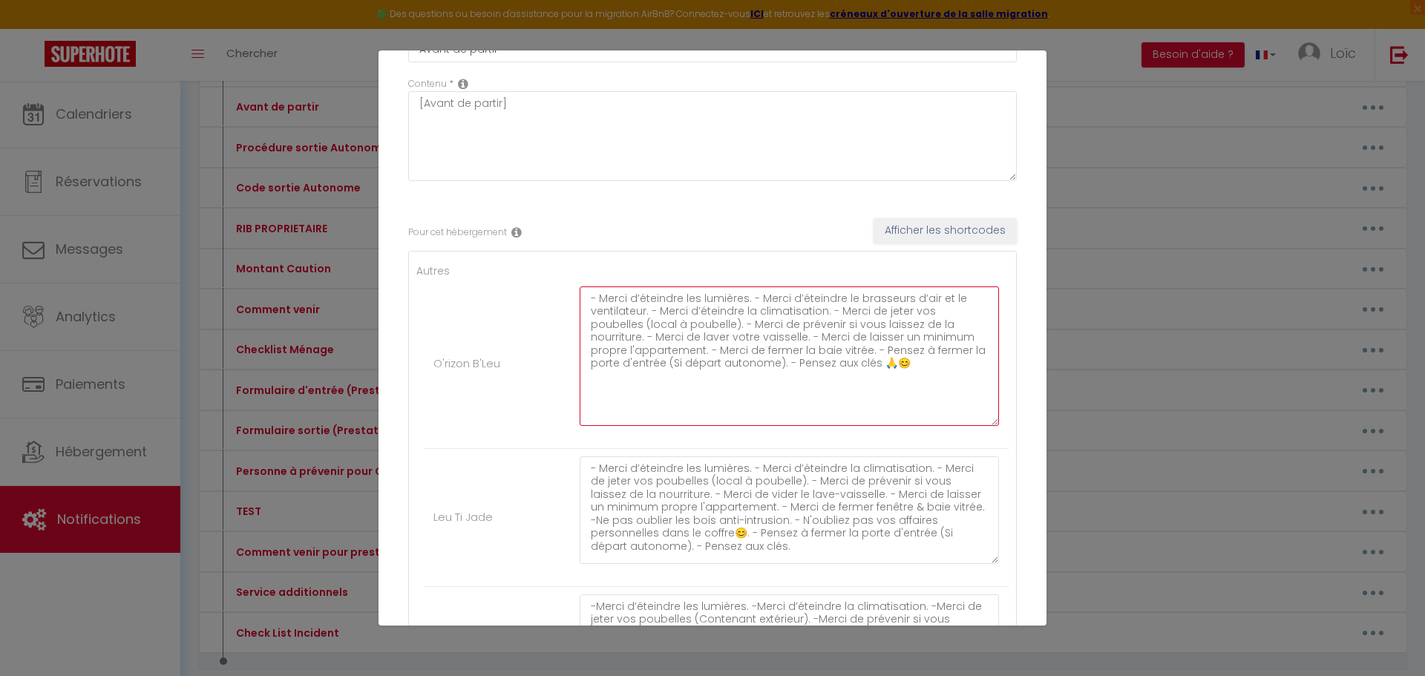
drag, startPoint x: 977, startPoint y: 516, endPoint x: 980, endPoint y: 583, distance: 67.6
click at [981, 564] on textarea "- Merci d’éteindre les lumières. - Merci d’éteindre la climatisation. - Merci d…" at bounding box center [789, 510] width 419 height 108
type textarea "- Merci d’éteindre les lumières. - Merci d’éteindre le brasseurs d’air et le ve…"
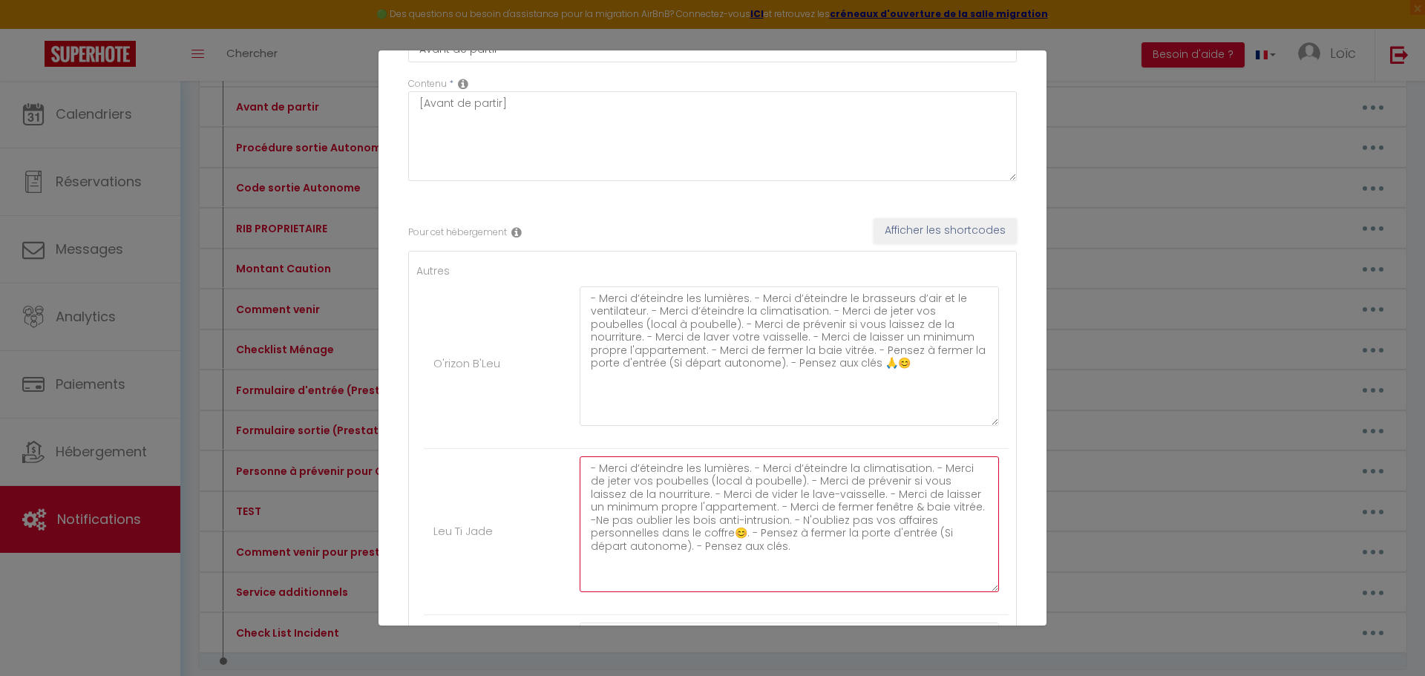
click at [698, 547] on textarea "- Merci d’éteindre les lumières. - Merci d’éteindre la climatisation. - Merci d…" at bounding box center [789, 524] width 419 height 136
paste textarea "🙏😊"
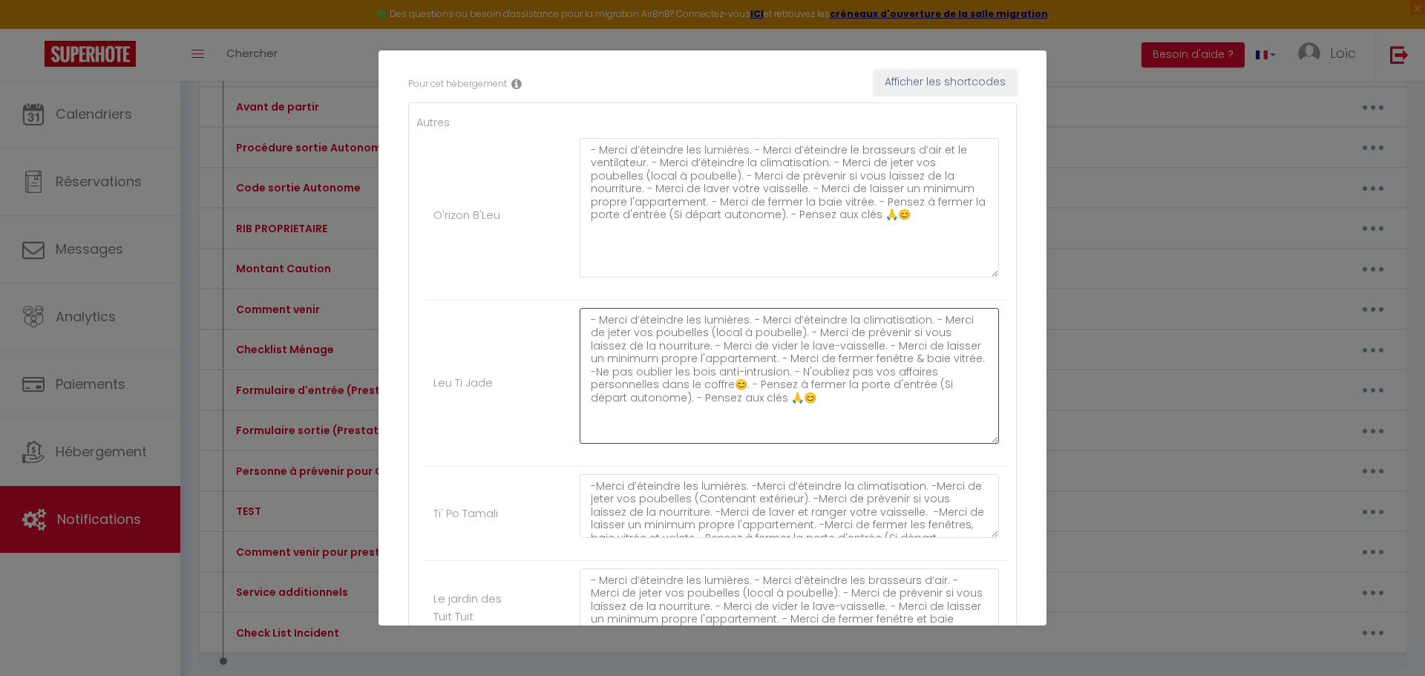
scroll to position [26, 0]
type textarea "- Merci d’éteindre les lumières. - Merci d’éteindre la climatisation. - Merci d…"
click at [785, 523] on textarea "-Merci d’éteindre les lumières. -Merci d’éteindre la climatisation. -Merci de j…" at bounding box center [789, 506] width 419 height 64
paste textarea "🙏😊"
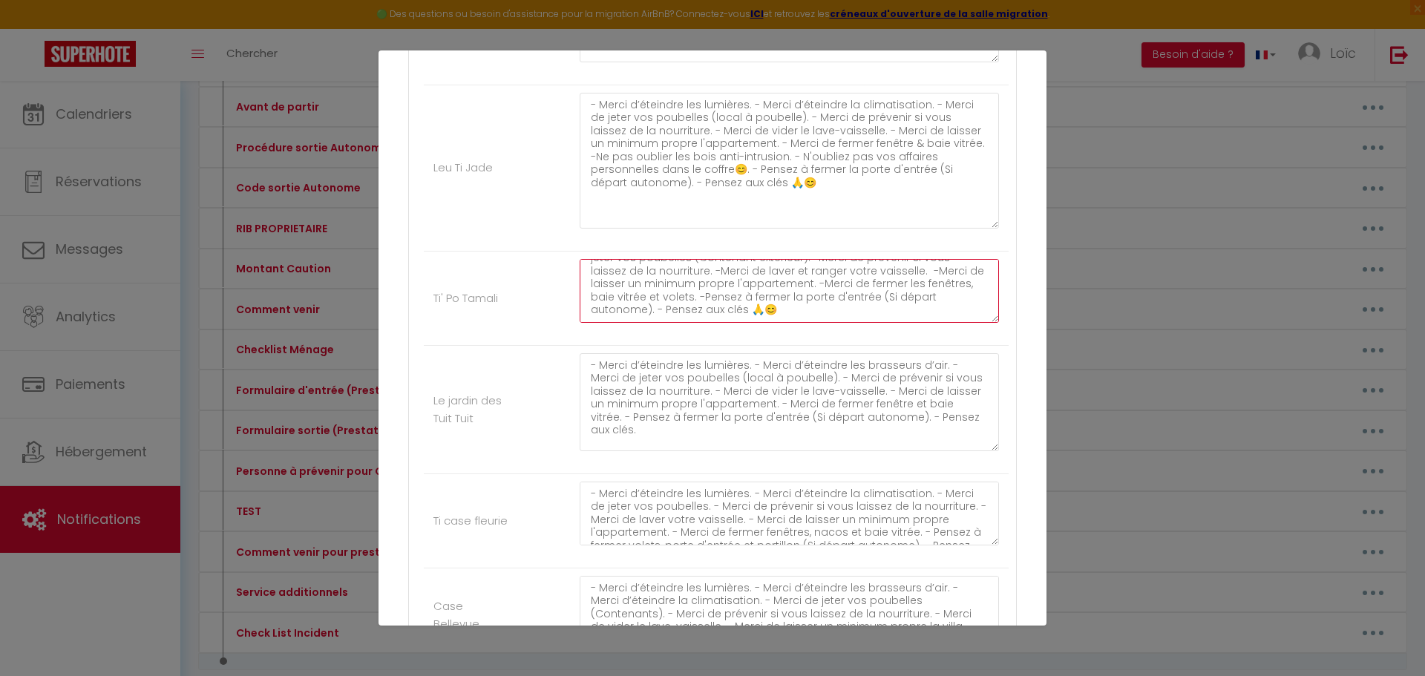
scroll to position [0, 0]
drag, startPoint x: 983, startPoint y: 407, endPoint x: 981, endPoint y: 443, distance: 36.4
click at [981, 443] on textarea "- Merci d’éteindre les lumières. - Merci d’éteindre les brasseurs d’air. - Merc…" at bounding box center [789, 402] width 419 height 98
type textarea "-Merci d’éteindre les lumières. -Merci d’éteindre la climatisation. -Merci de j…"
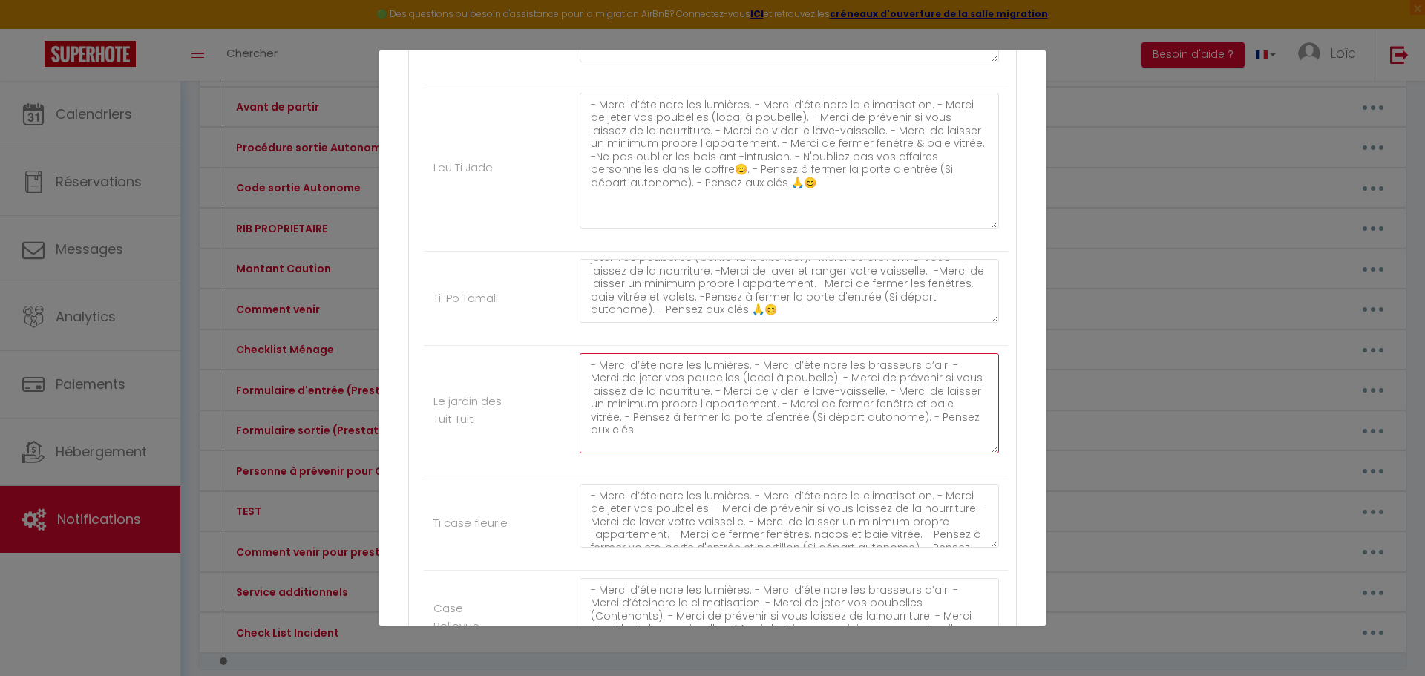
click at [969, 418] on textarea "- Merci d’éteindre les lumières. - Merci d’éteindre les brasseurs d’air. - Merc…" at bounding box center [789, 403] width 419 height 100
paste textarea "🙏😊"
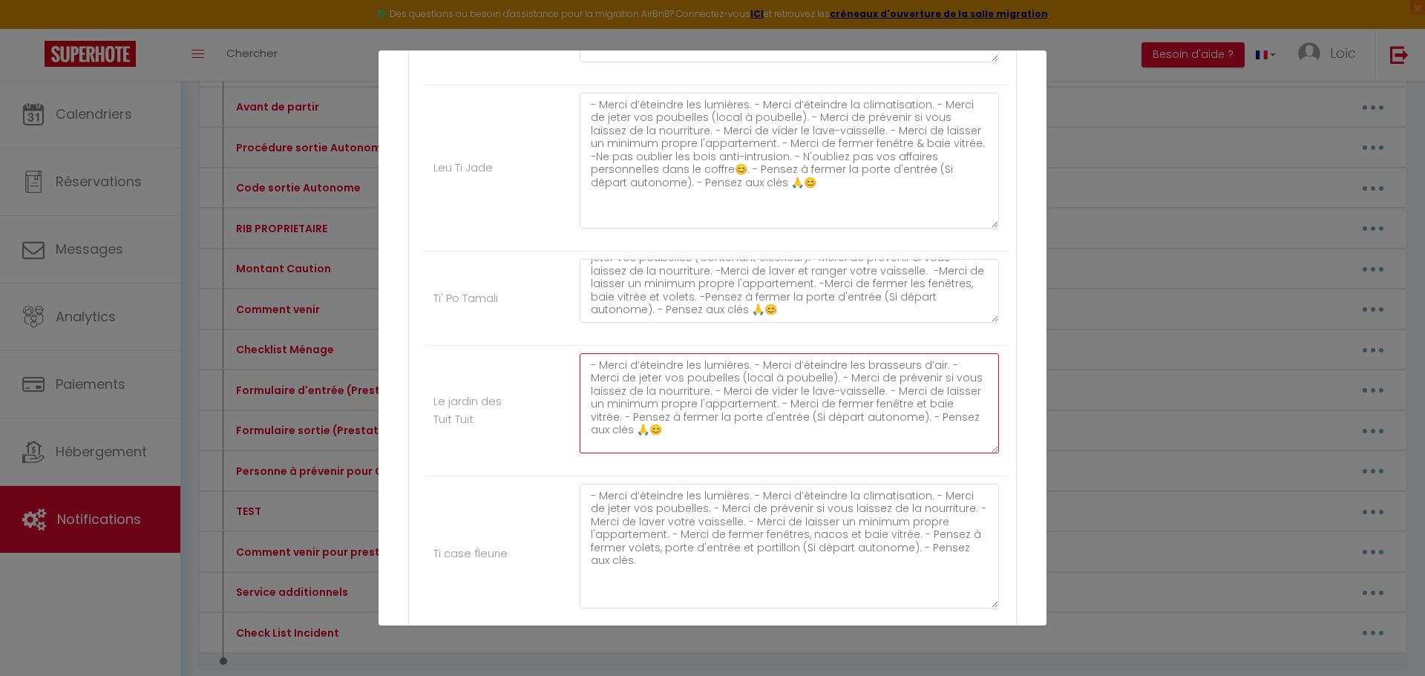
drag, startPoint x: 980, startPoint y: 542, endPoint x: 977, endPoint y: 606, distance: 64.6
click at [978, 606] on textarea "- Merci d’éteindre les lumières. - Merci d’éteindre la climatisation. - Merci d…" at bounding box center [789, 546] width 419 height 125
type textarea "- Merci d’éteindre les lumières. - Merci d’éteindre les brasseurs d’air. - Merc…"
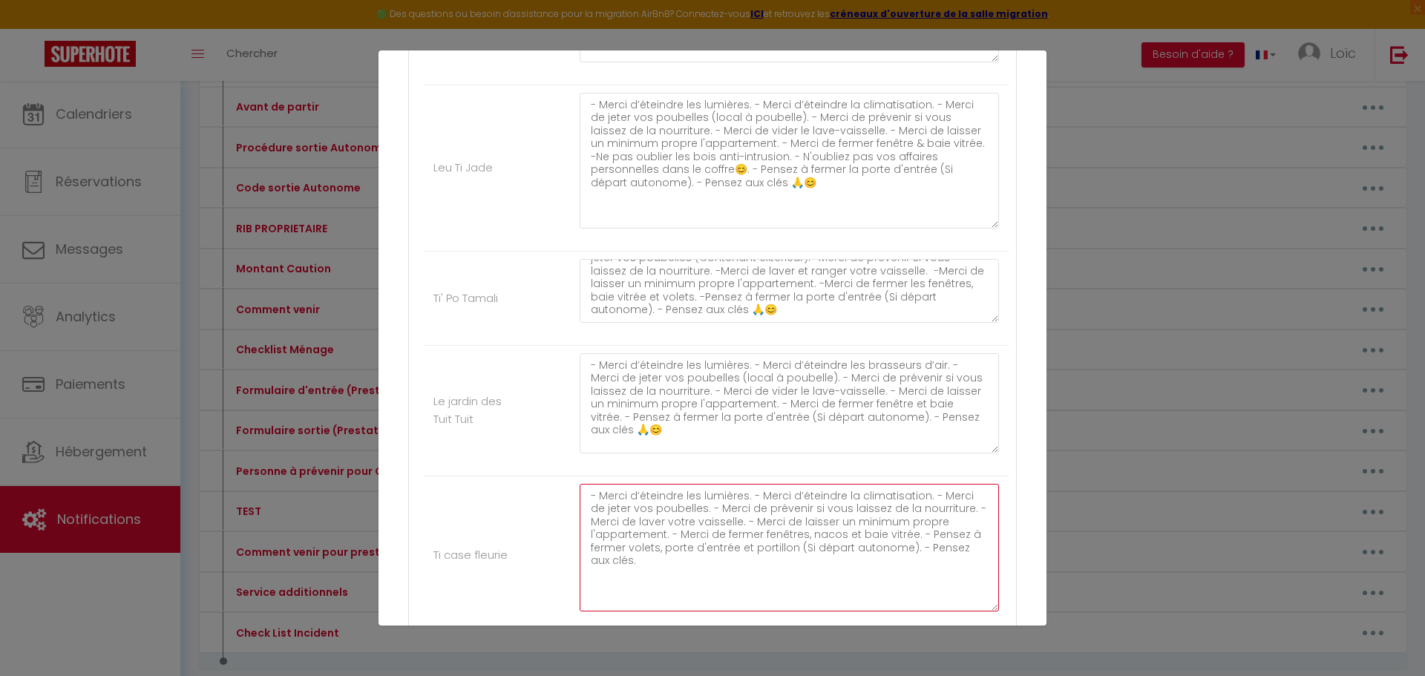
click at [621, 561] on textarea "- Merci d’éteindre les lumières. - Merci d’éteindre la climatisation. - Merci d…" at bounding box center [789, 548] width 419 height 128
paste textarea "🙏😊"
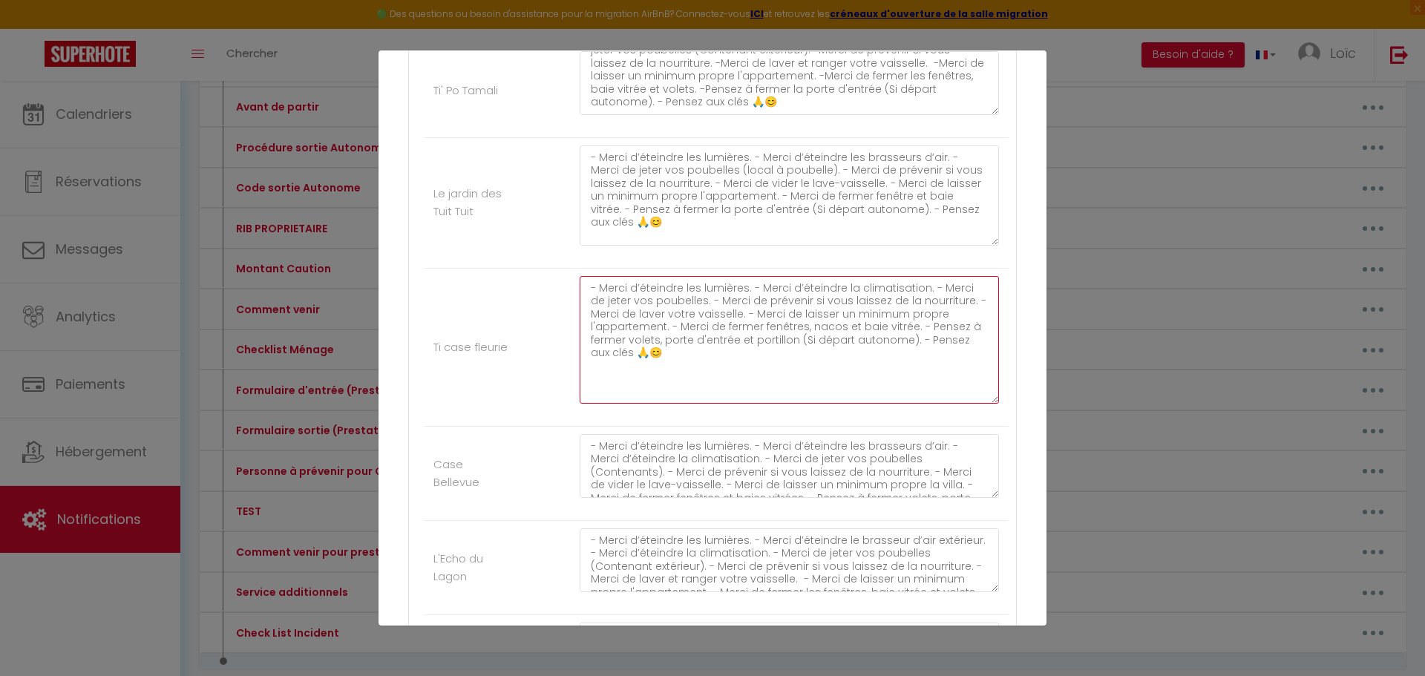
scroll to position [686, 0]
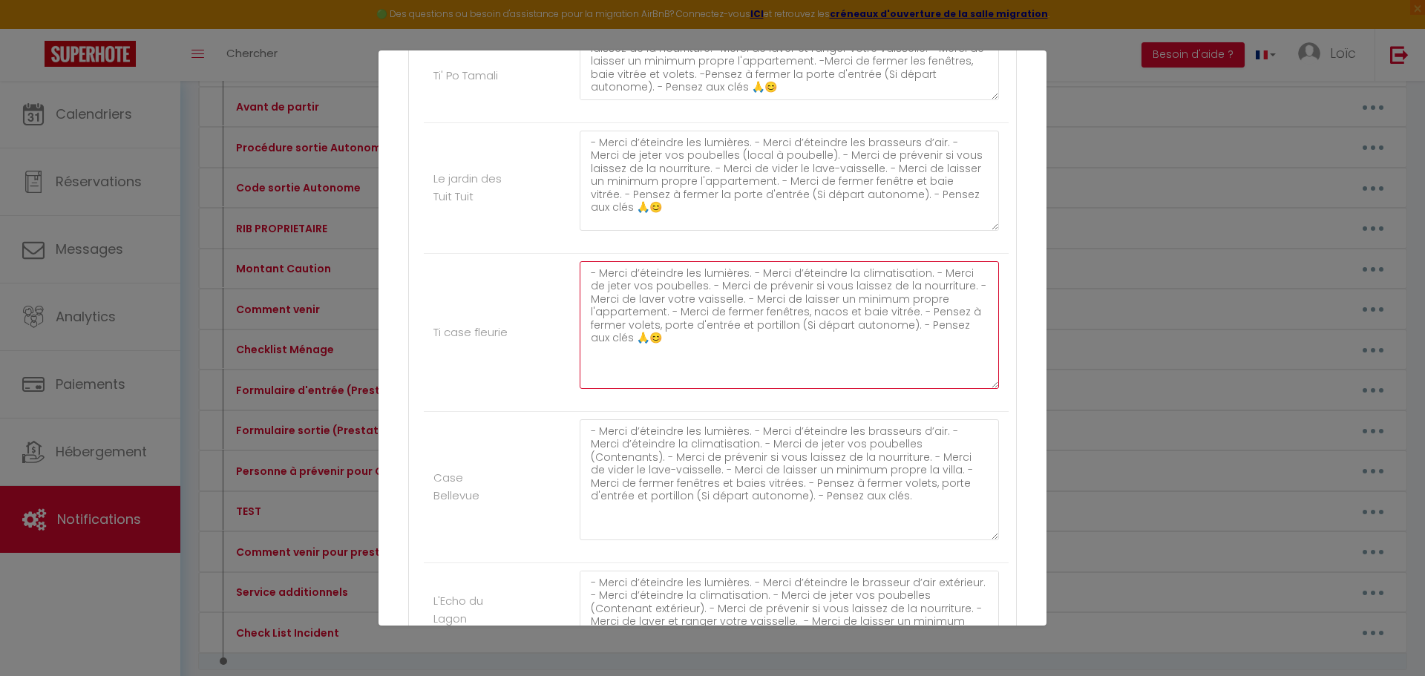
drag, startPoint x: 983, startPoint y: 479, endPoint x: 974, endPoint y: 540, distance: 61.6
click at [982, 540] on textarea "- Merci d’éteindre les lumières. - Merci d’éteindre les brasseurs d’air. - Merc…" at bounding box center [789, 479] width 419 height 121
type textarea "- Merci d’éteindre les lumières. - Merci d’éteindre la climatisation. - Merci d…"
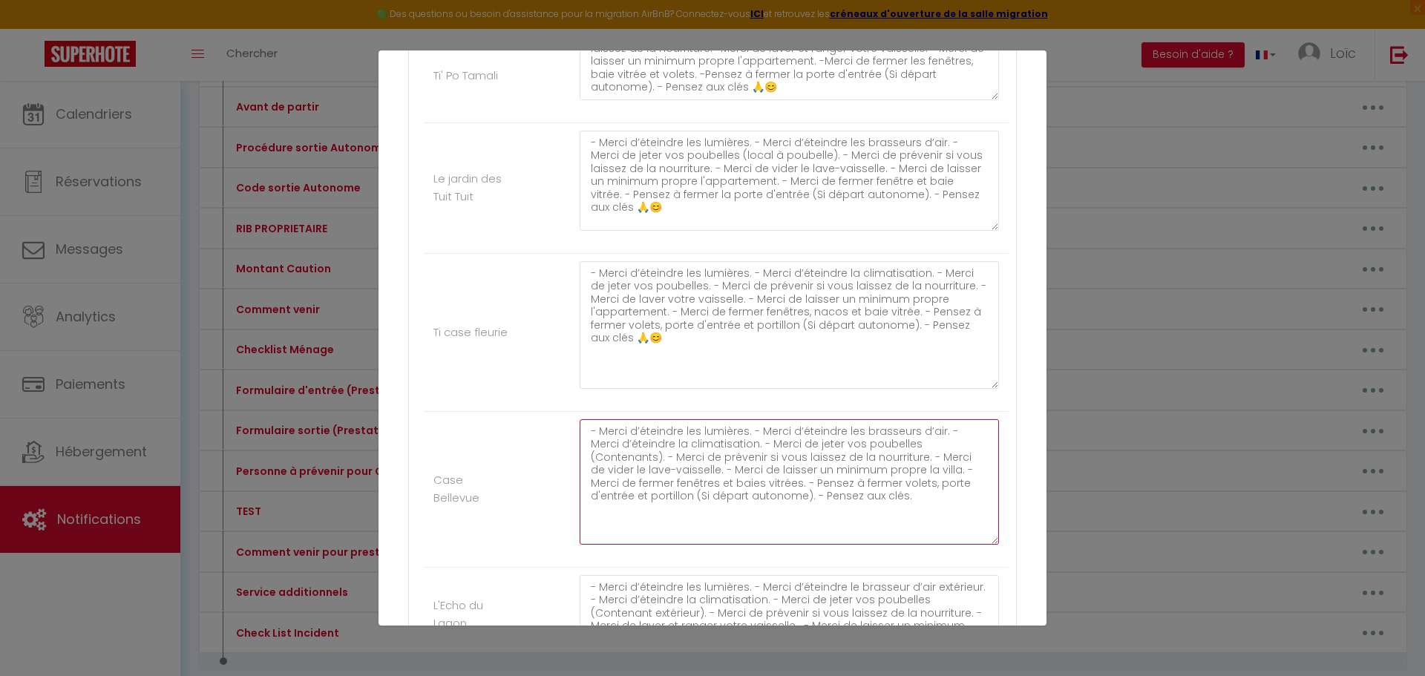
click at [820, 498] on textarea "- Merci d’éteindre les lumières. - Merci d’éteindre les brasseurs d’air. - Merc…" at bounding box center [789, 481] width 419 height 125
paste textarea "🙏😊"
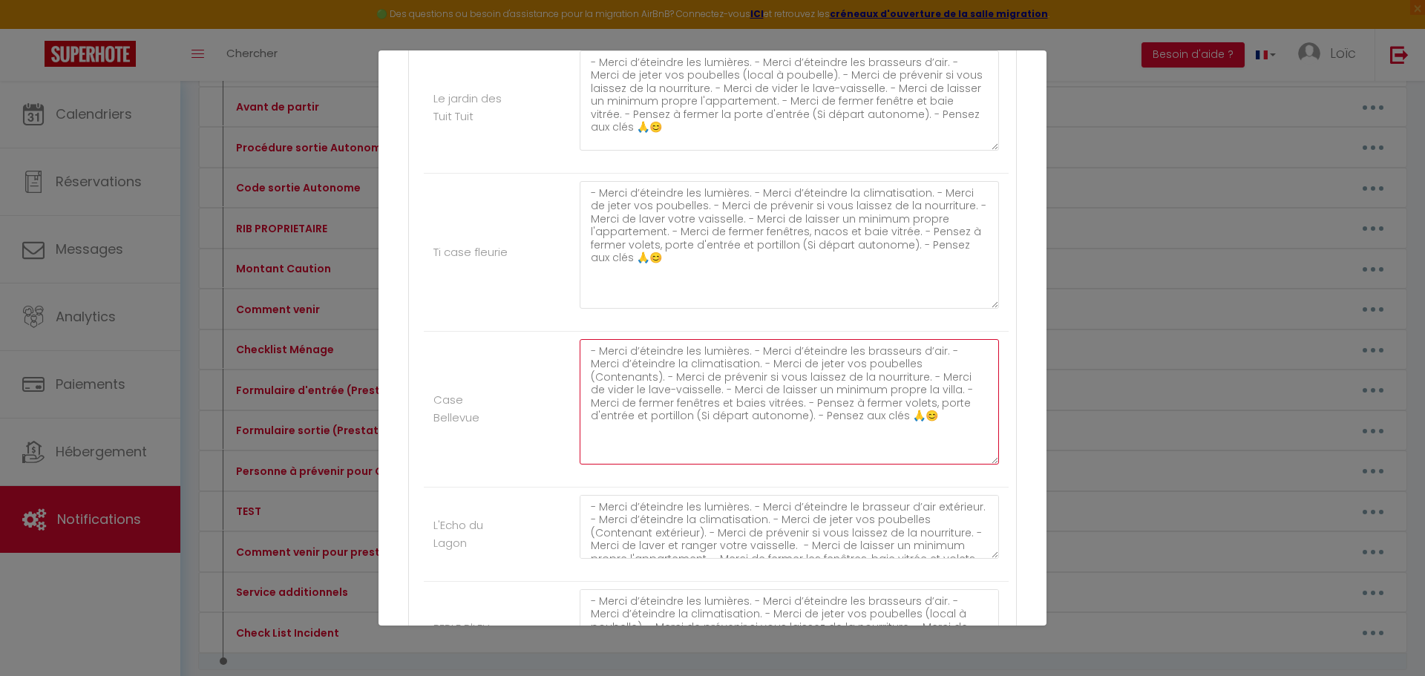
scroll to position [908, 0]
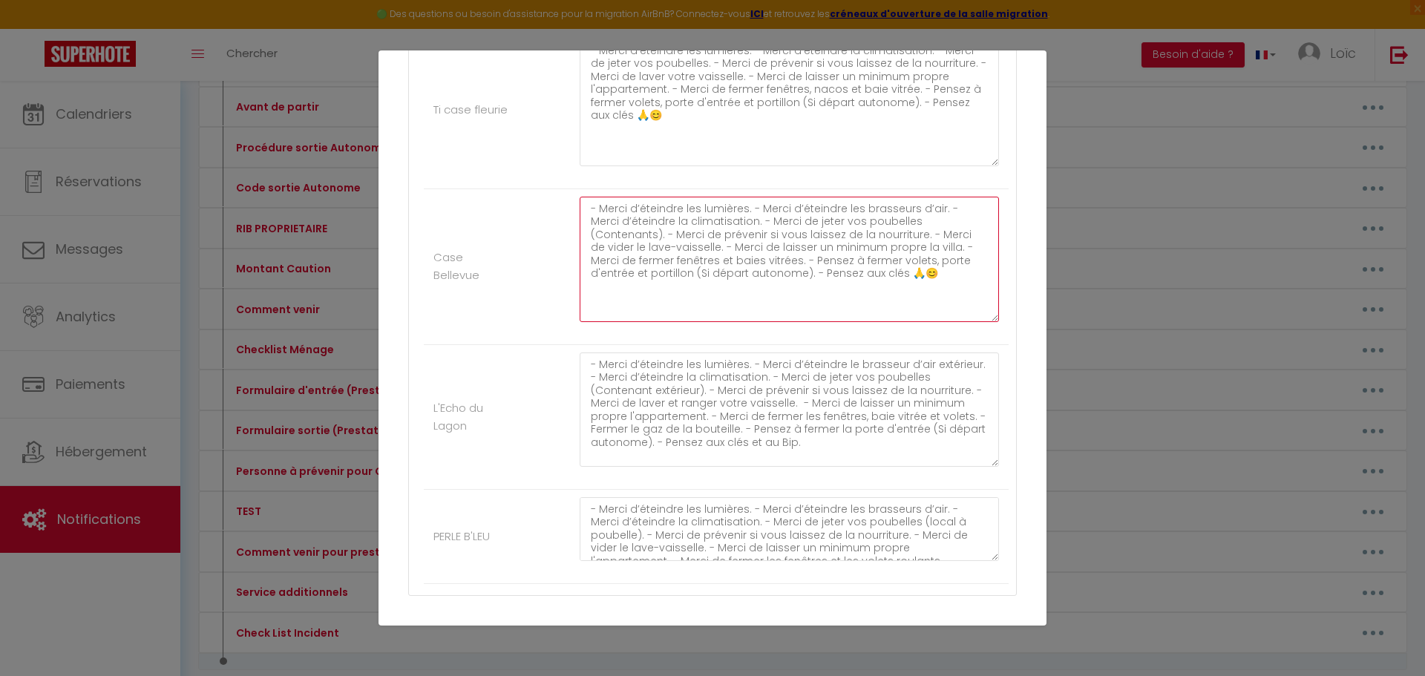
drag, startPoint x: 980, startPoint y: 411, endPoint x: 982, endPoint y: 468, distance: 56.4
click at [982, 467] on textarea "- Merci d’éteindre les lumières. - Merci d’éteindre le brasseur d’air extérieur…" at bounding box center [789, 410] width 419 height 114
type textarea "- Merci d’éteindre les lumières. - Merci d’éteindre les brasseurs d’air. - Merc…"
click at [809, 442] on textarea "- Merci d’éteindre les lumières. - Merci d’éteindre le brasseur d’air extérieur…" at bounding box center [789, 413] width 419 height 120
paste textarea "🙏😊"
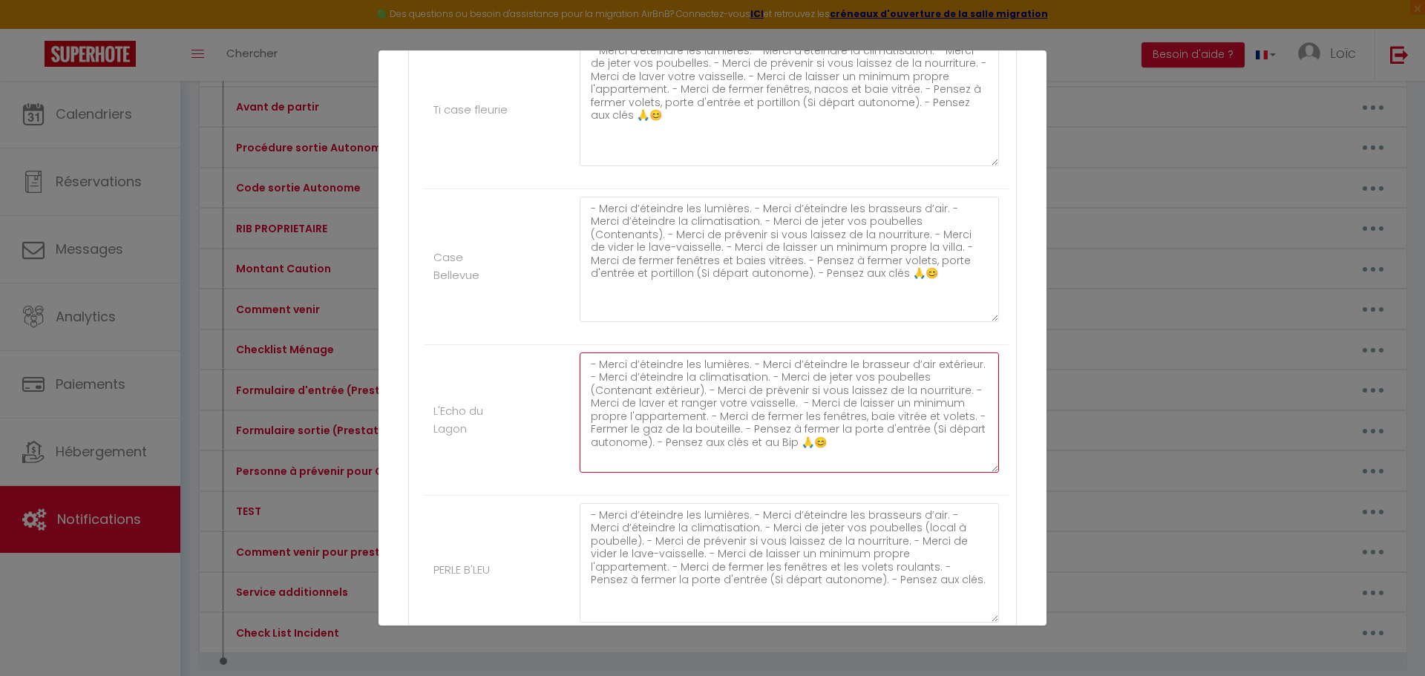
drag, startPoint x: 984, startPoint y: 560, endPoint x: 978, endPoint y: 629, distance: 69.3
click at [978, 629] on div "Mettre à jour le code court personnalisé × Nom * Avant de partir Contenu * [Ava…" at bounding box center [713, 338] width 668 height 676
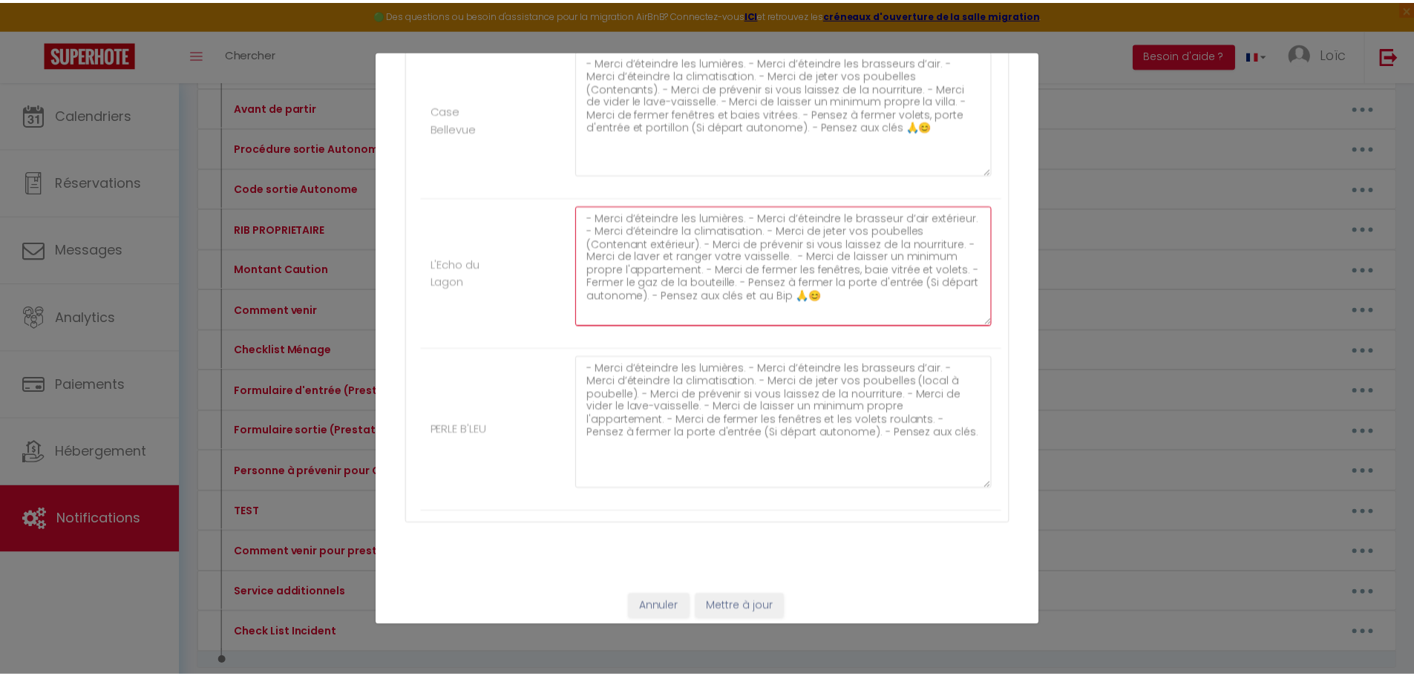
scroll to position [1064, 0]
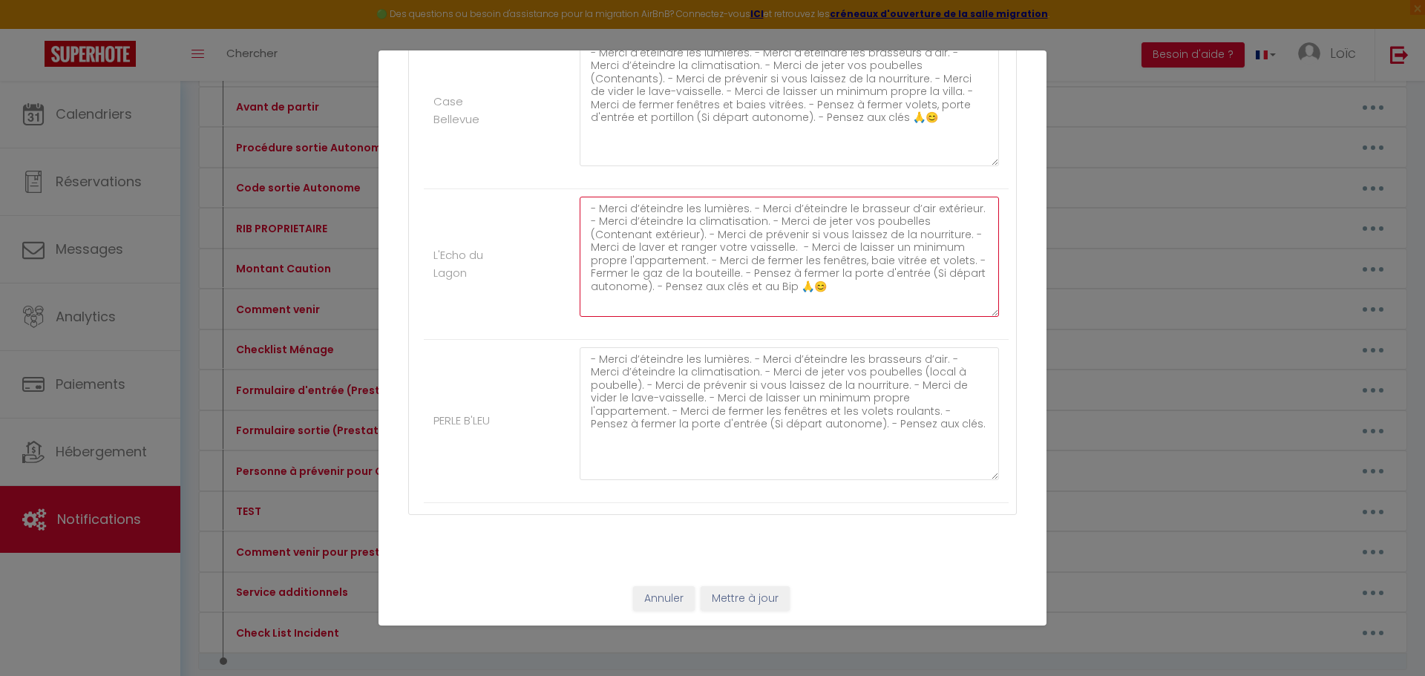
type textarea "- Merci d’éteindre les lumières. - Merci d’éteindre le brasseur d’air extérieur…"
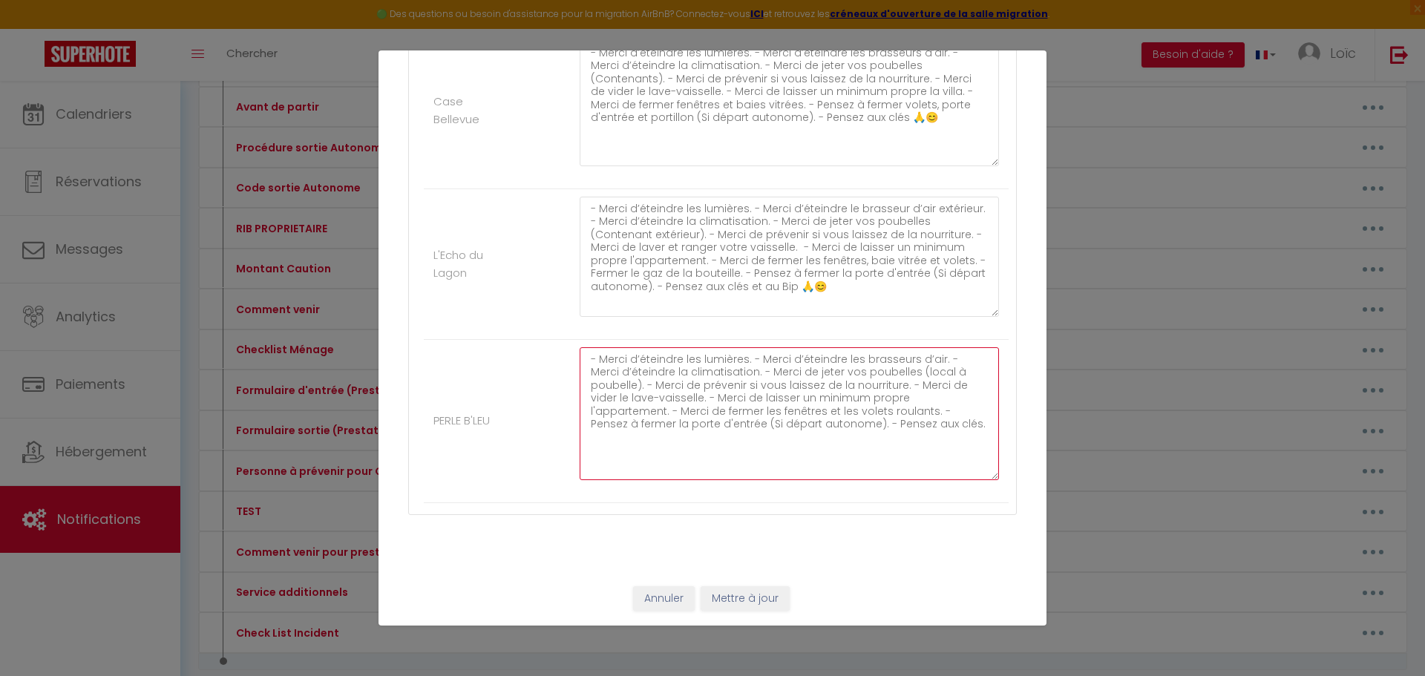
click at [803, 430] on textarea "- Merci d’éteindre les lumières. - Merci d’éteindre les brasseurs d’air. - Merc…" at bounding box center [789, 413] width 419 height 133
paste textarea "🙏😊"
type textarea "- Merci d’éteindre les lumières. - Merci d’éteindre les brasseurs d’air. - Merc…"
click at [768, 604] on button "Mettre à jour" at bounding box center [745, 598] width 89 height 25
